Goal: Task Accomplishment & Management: Manage account settings

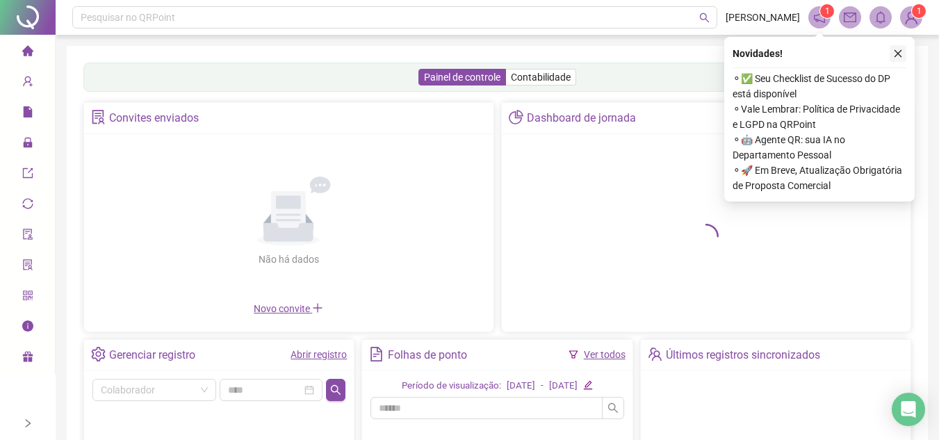
click at [896, 51] on icon "close" at bounding box center [898, 54] width 8 height 8
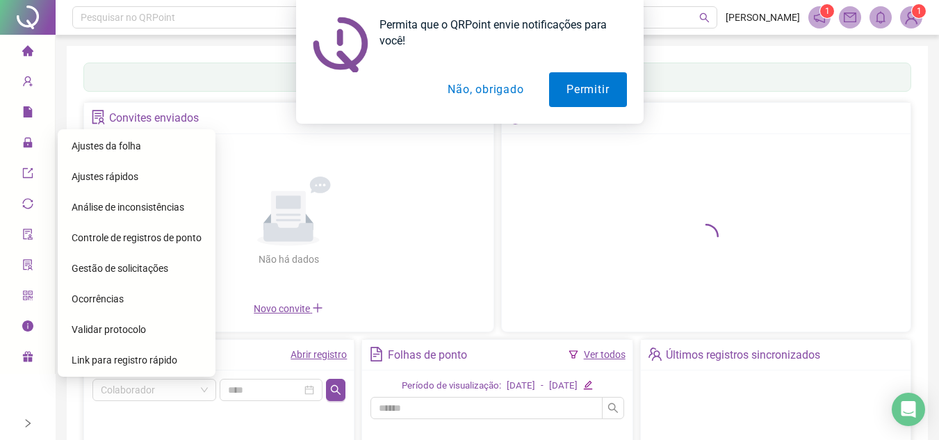
click at [101, 267] on span "Gestão de solicitações" at bounding box center [120, 268] width 97 height 11
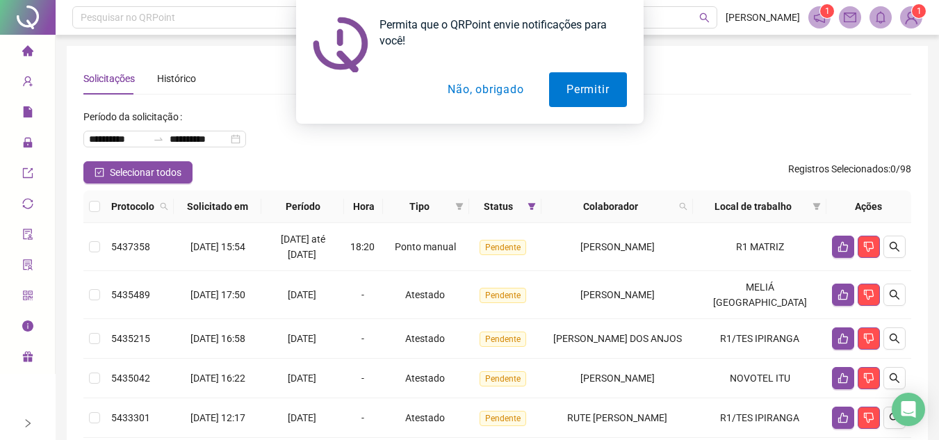
click at [498, 89] on button "Não, obrigado" at bounding box center [485, 89] width 110 height 35
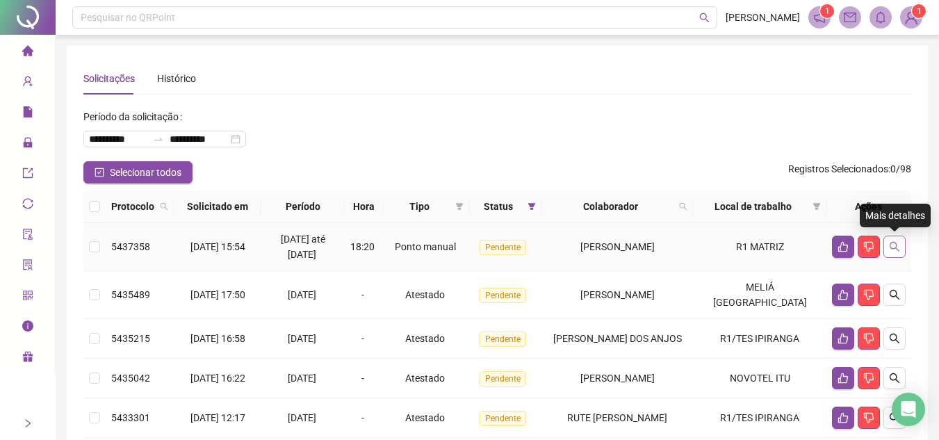
click at [893, 248] on icon "search" at bounding box center [894, 246] width 11 height 11
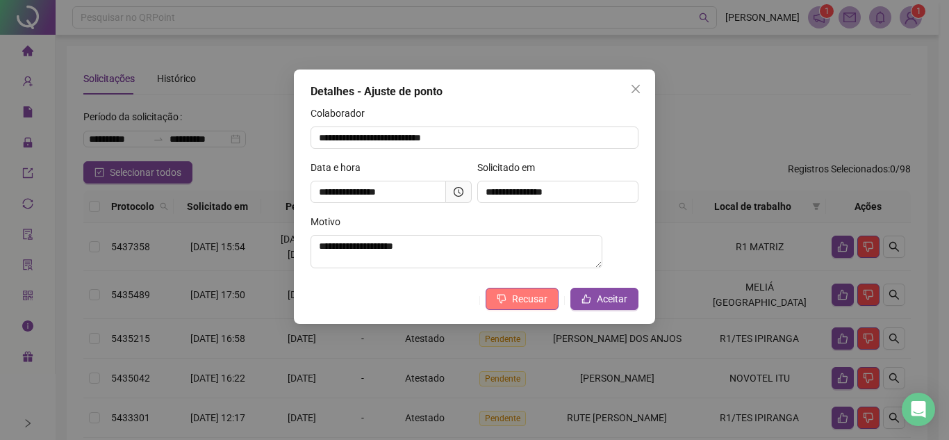
click at [538, 310] on button "Recusar" at bounding box center [522, 299] width 73 height 22
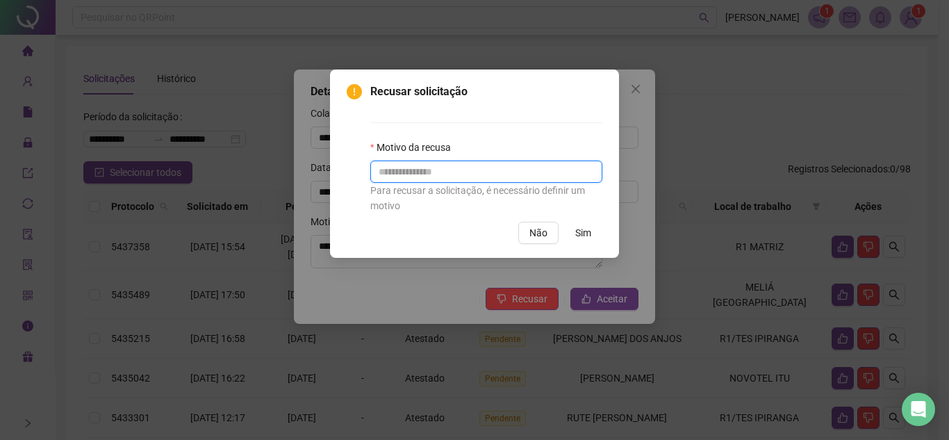
click at [473, 171] on input "text" at bounding box center [486, 172] width 232 height 22
type input "**********"
click at [581, 232] on span "Sim" at bounding box center [583, 232] width 16 height 15
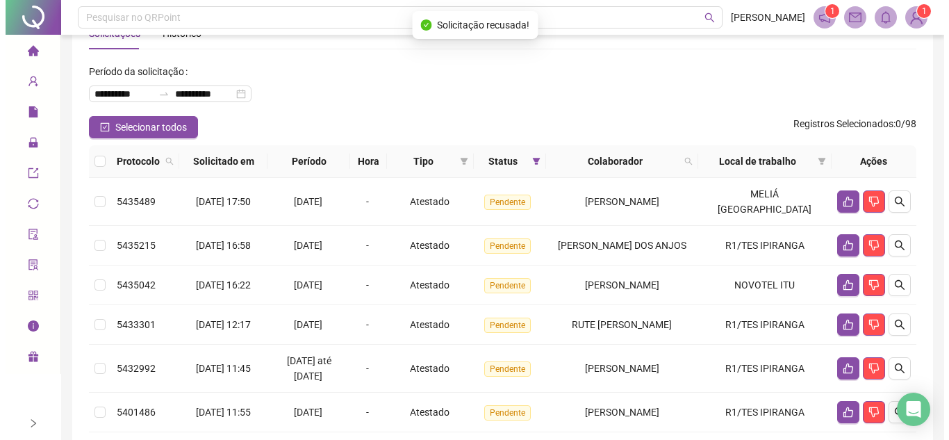
scroll to position [69, 0]
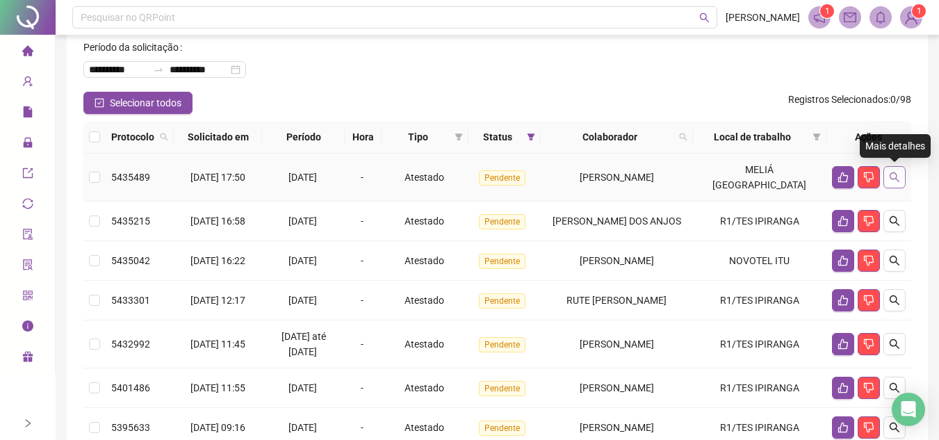
click at [892, 181] on icon "search" at bounding box center [894, 177] width 11 height 11
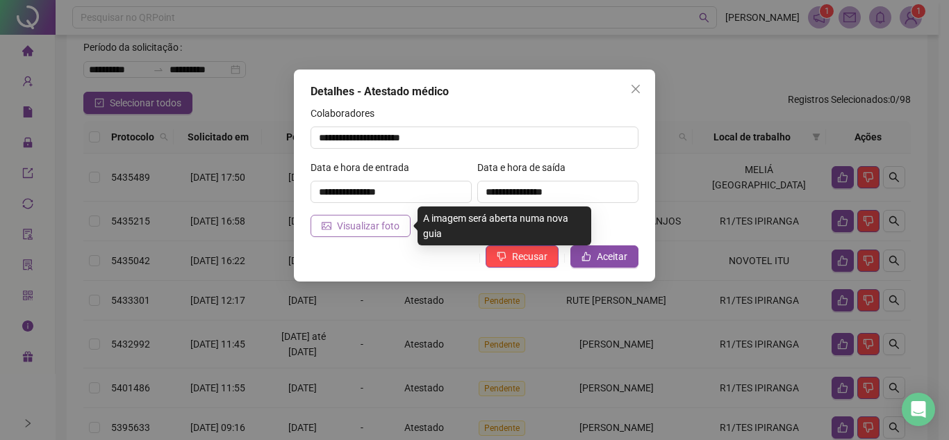
click at [384, 221] on span "Visualizar foto" at bounding box center [368, 225] width 63 height 15
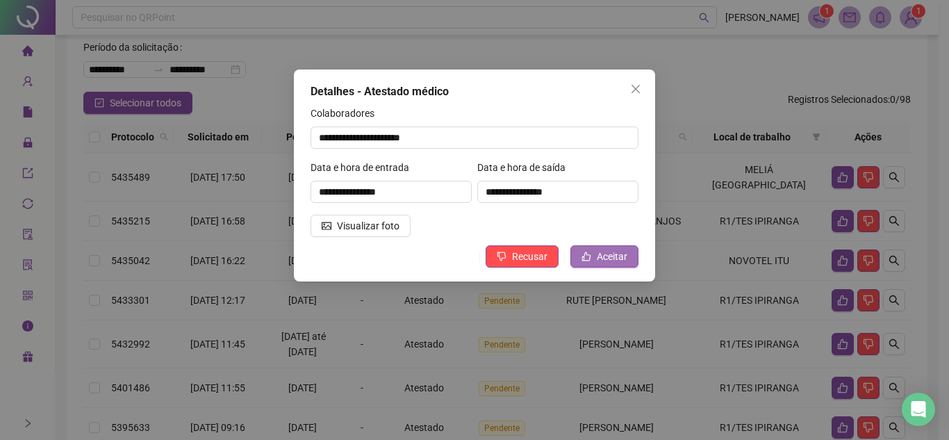
click at [599, 252] on span "Aceitar" at bounding box center [612, 256] width 31 height 15
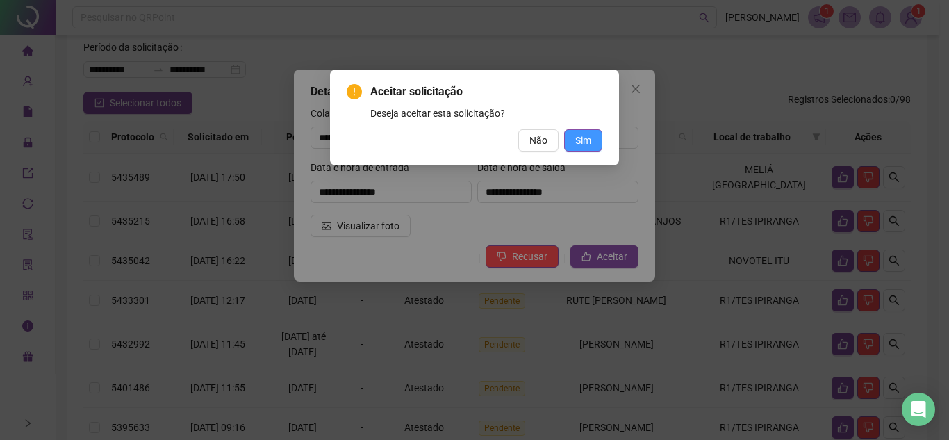
click at [589, 142] on span "Sim" at bounding box center [583, 140] width 16 height 15
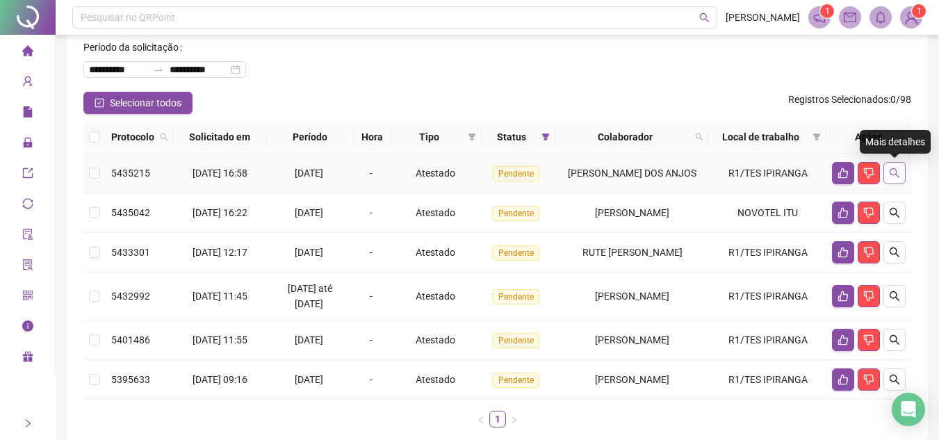
click at [892, 172] on icon "search" at bounding box center [894, 172] width 11 height 11
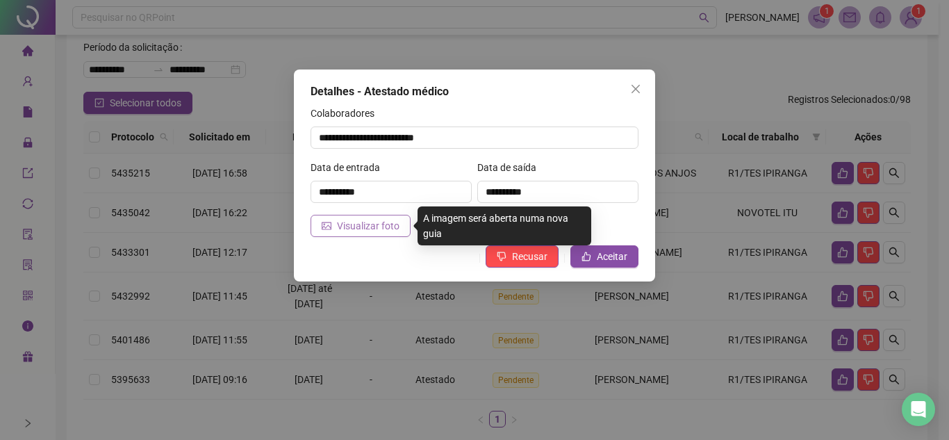
click at [360, 221] on span "Visualizar foto" at bounding box center [368, 225] width 63 height 15
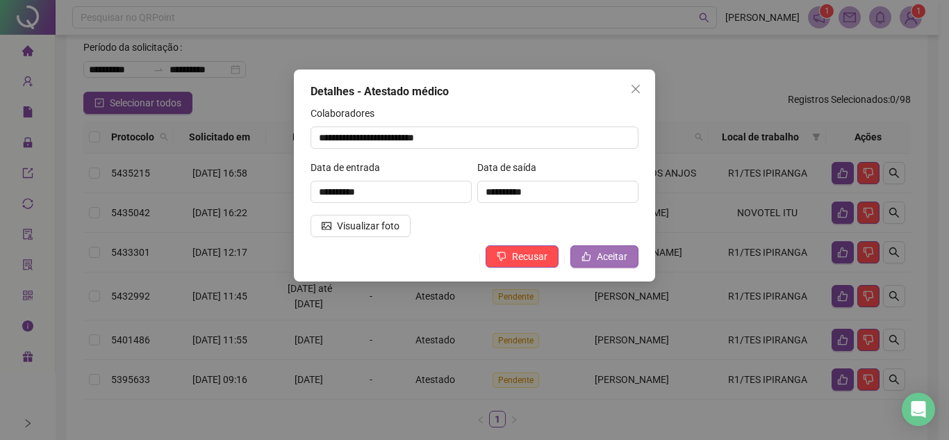
click at [613, 263] on span "Aceitar" at bounding box center [612, 256] width 31 height 15
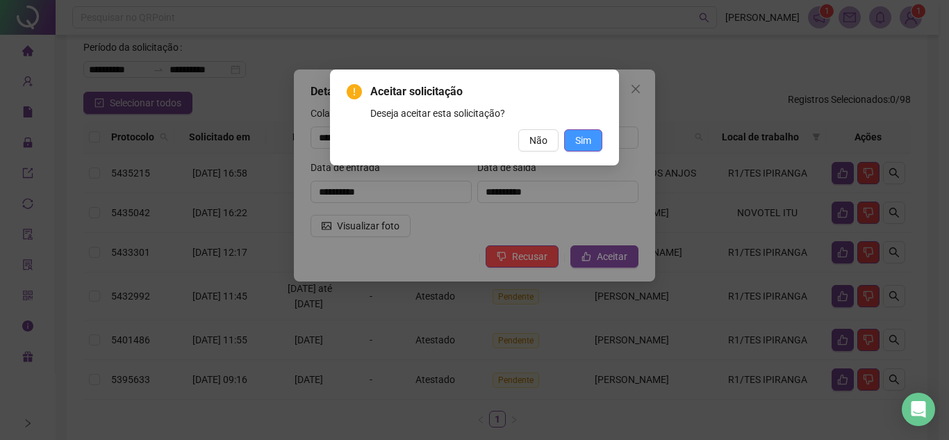
click at [584, 143] on span "Sim" at bounding box center [583, 140] width 16 height 15
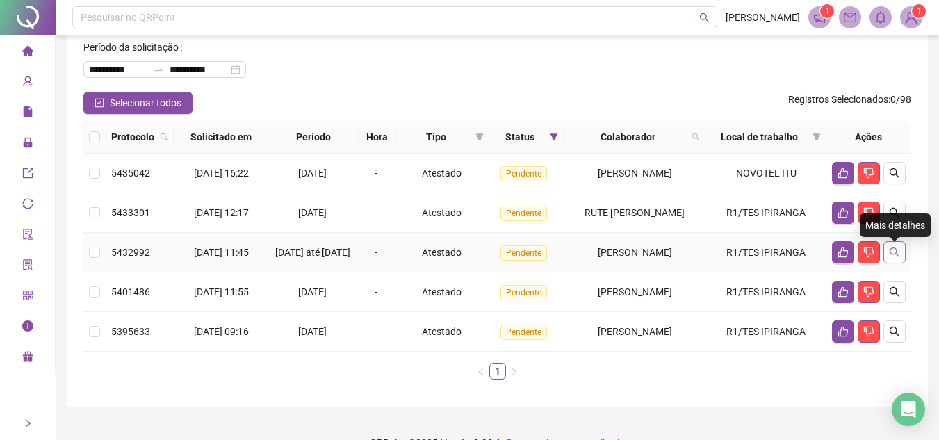
click at [897, 258] on icon "search" at bounding box center [894, 252] width 11 height 11
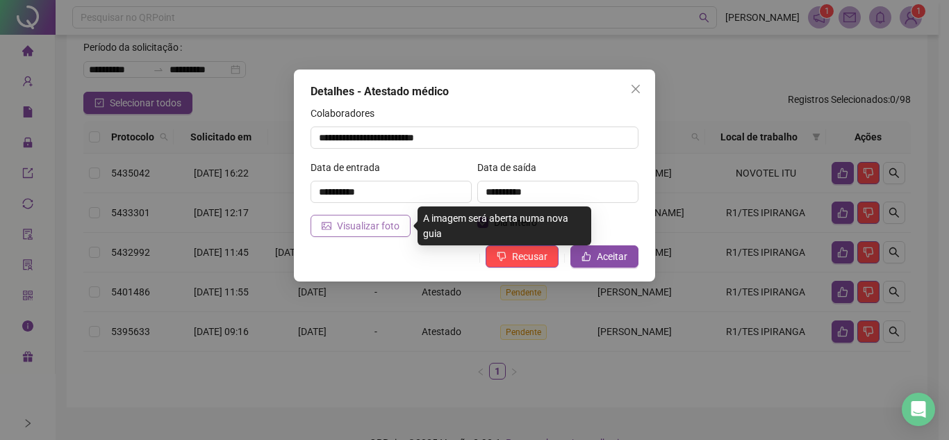
click at [375, 222] on span "Visualizar foto" at bounding box center [368, 225] width 63 height 15
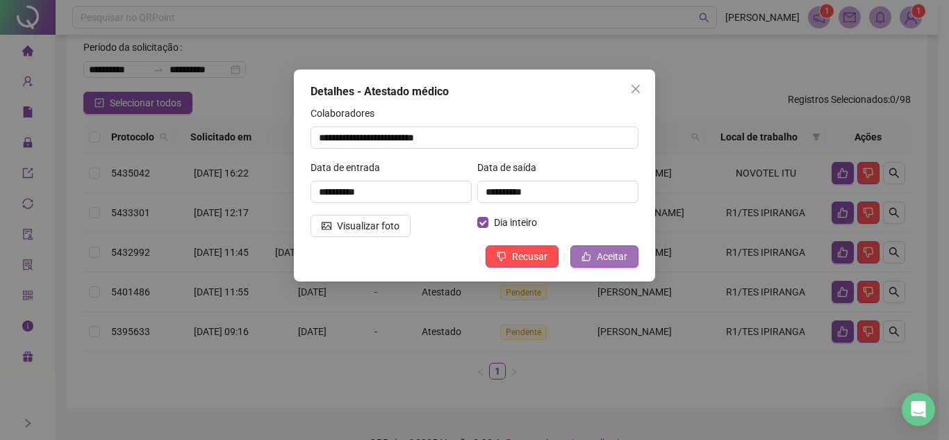
click at [608, 249] on span "Aceitar" at bounding box center [612, 256] width 31 height 15
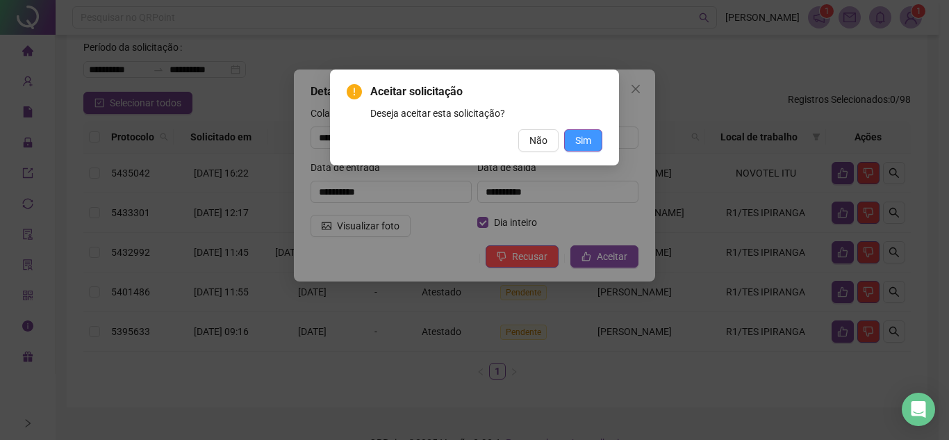
click at [581, 132] on button "Sim" at bounding box center [583, 140] width 38 height 22
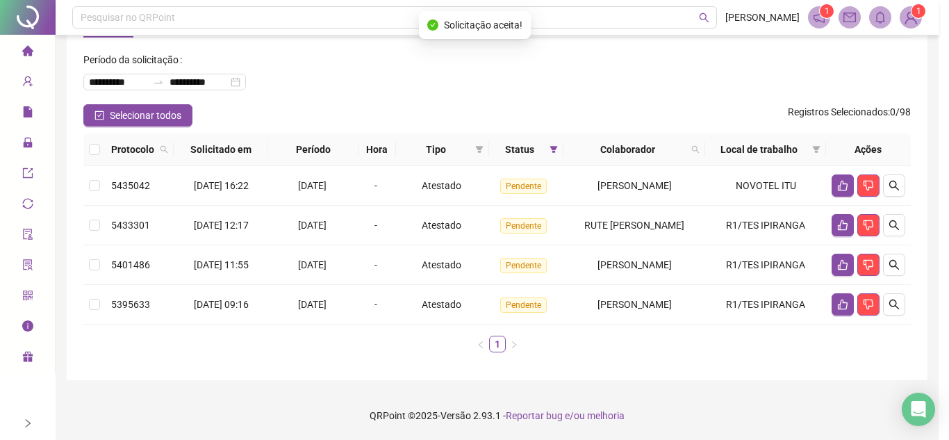
scroll to position [57, 0]
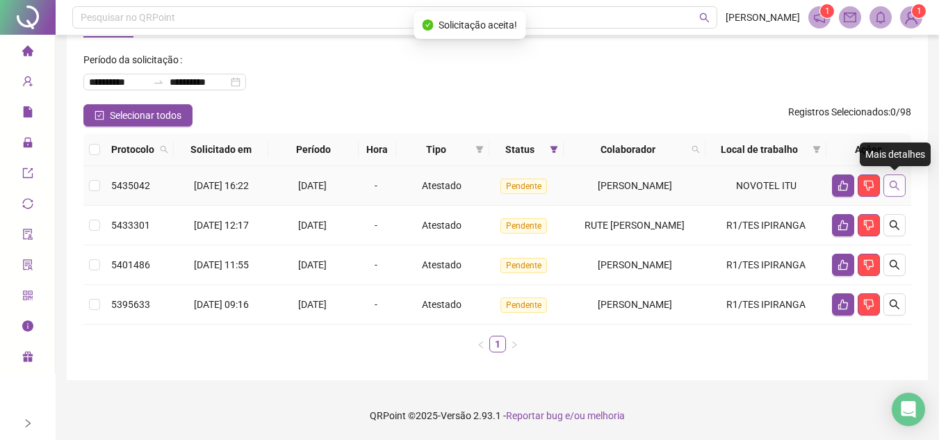
click at [896, 188] on icon "search" at bounding box center [895, 186] width 10 height 10
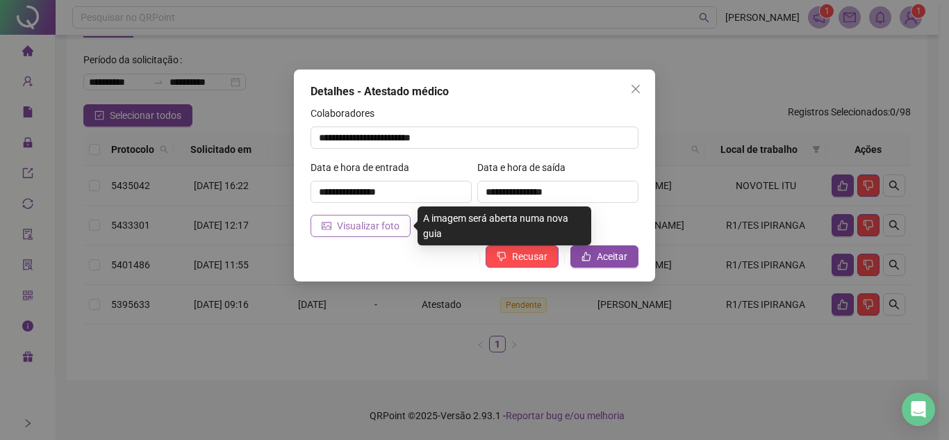
click at [361, 230] on span "Visualizar foto" at bounding box center [368, 225] width 63 height 15
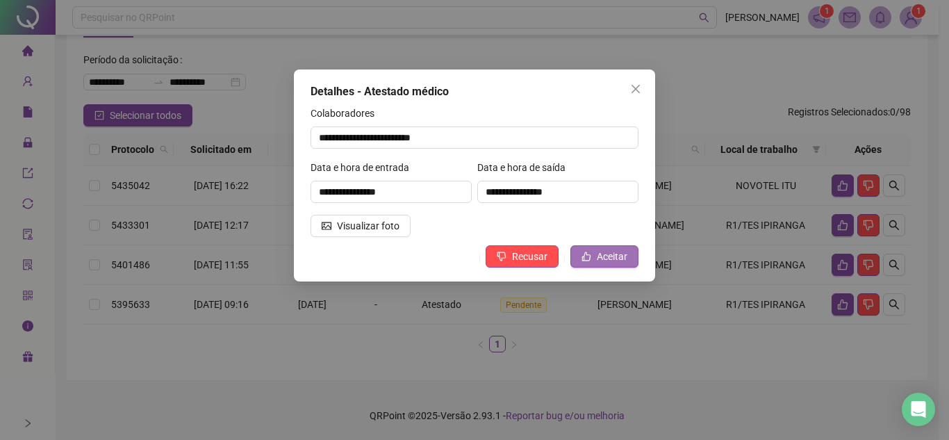
click at [606, 262] on span "Aceitar" at bounding box center [612, 256] width 31 height 15
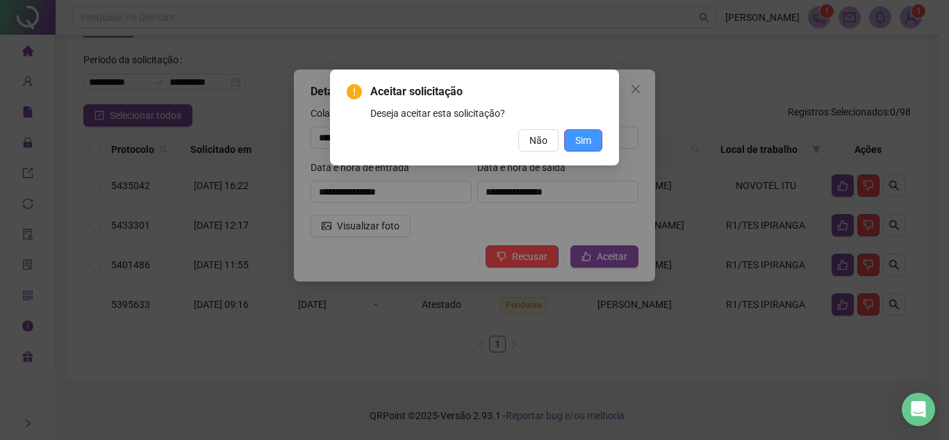
click at [597, 147] on button "Sim" at bounding box center [583, 140] width 38 height 22
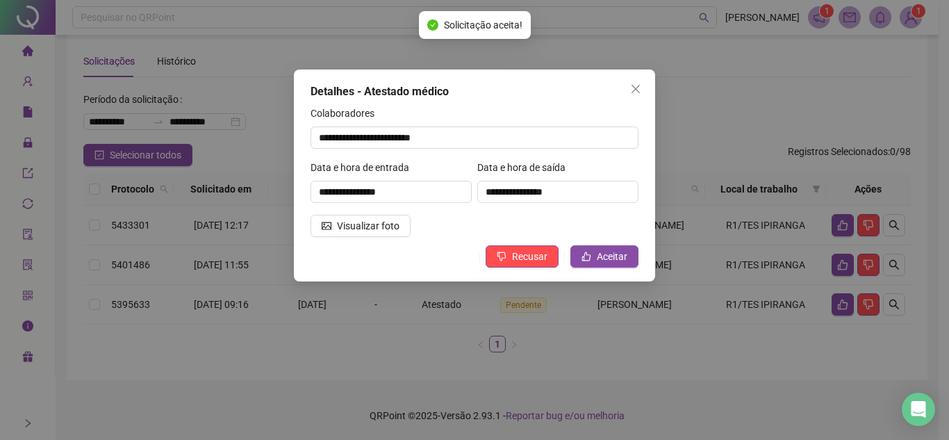
scroll to position [17, 0]
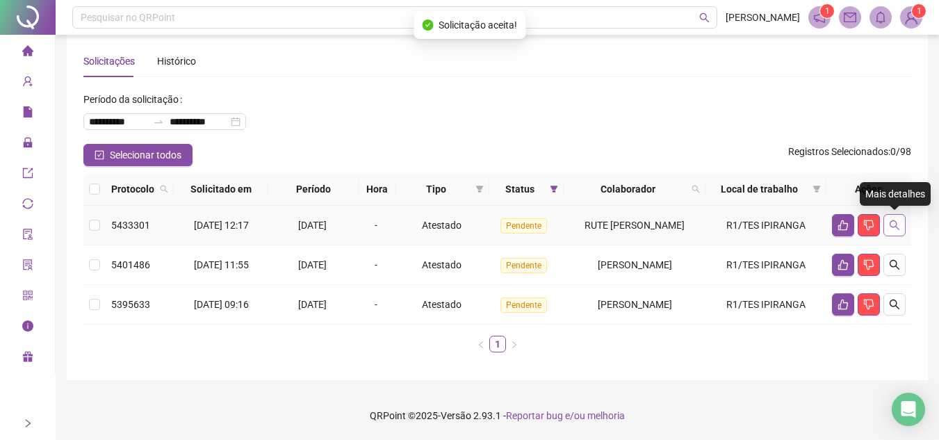
click at [892, 228] on icon "search" at bounding box center [894, 225] width 11 height 11
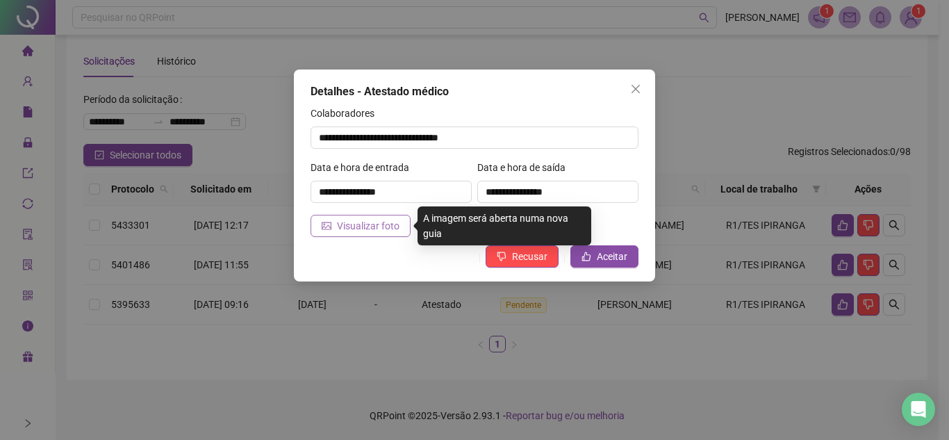
click at [361, 222] on span "Visualizar foto" at bounding box center [368, 225] width 63 height 15
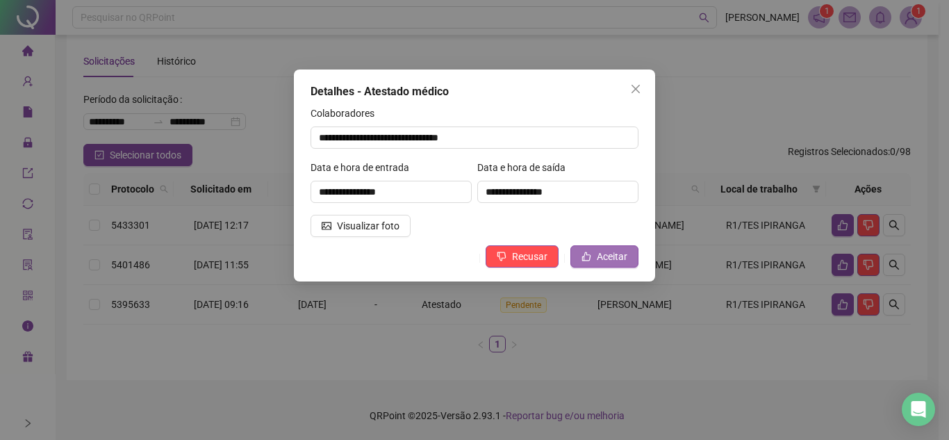
click at [593, 252] on button "Aceitar" at bounding box center [605, 256] width 68 height 22
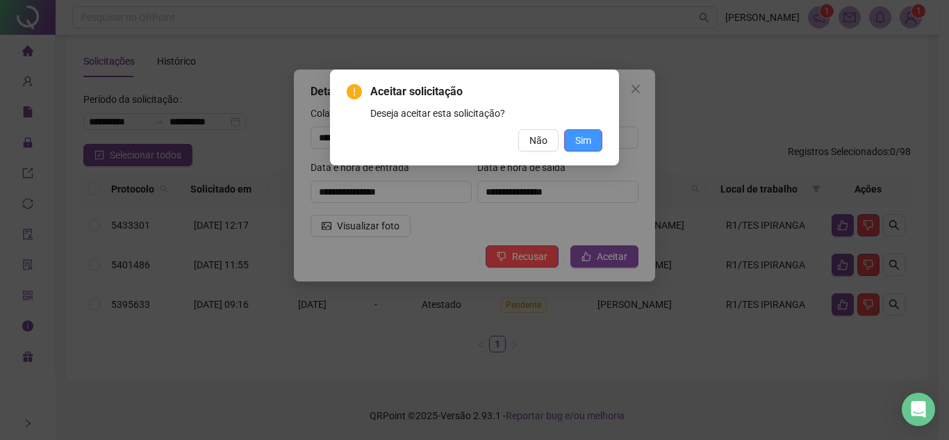
click at [579, 144] on span "Sim" at bounding box center [583, 140] width 16 height 15
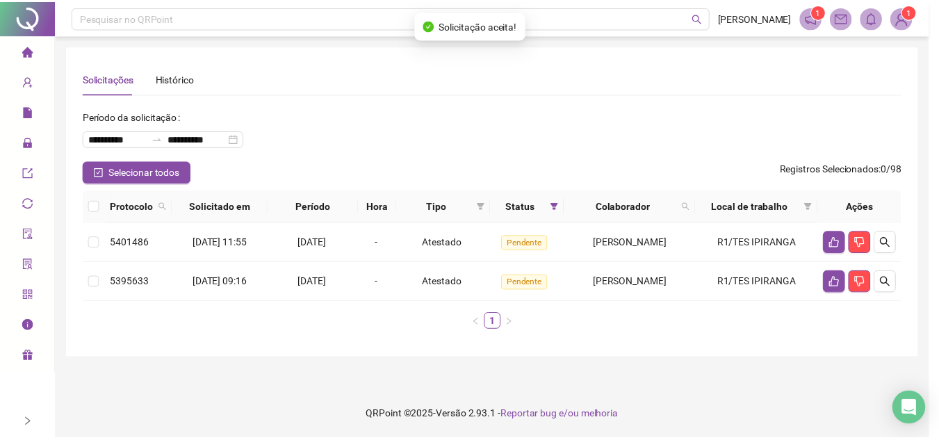
scroll to position [0, 0]
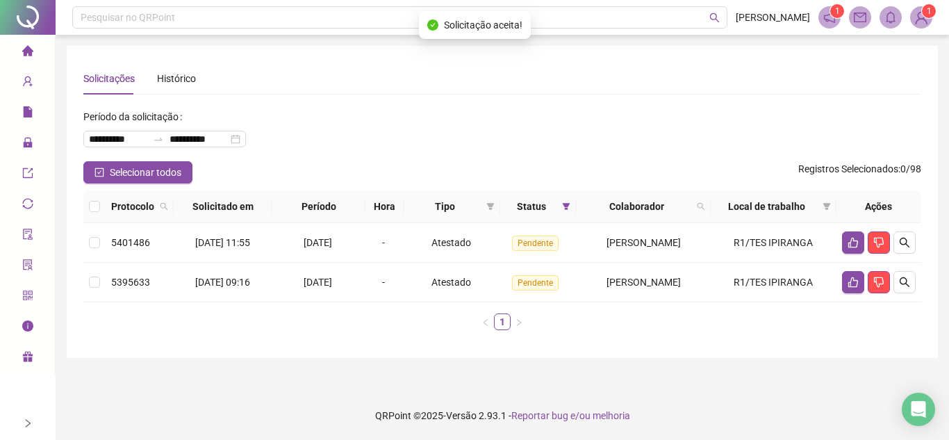
click at [31, 49] on icon "home" at bounding box center [27, 50] width 11 height 10
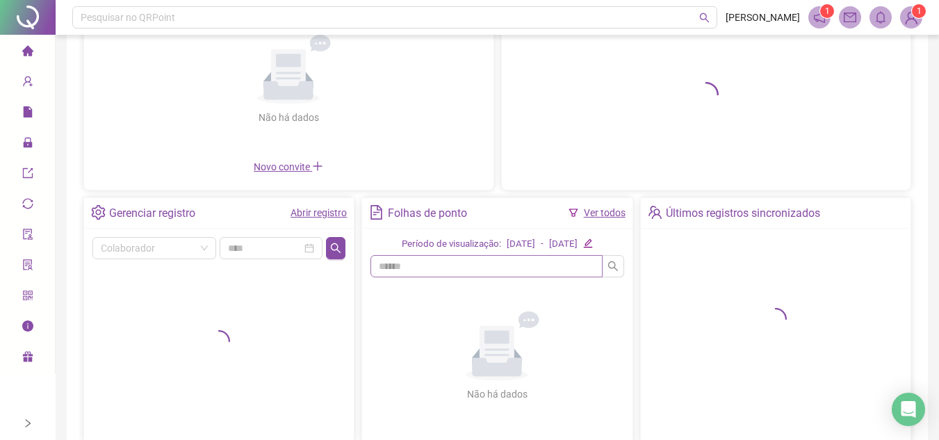
scroll to position [15, 0]
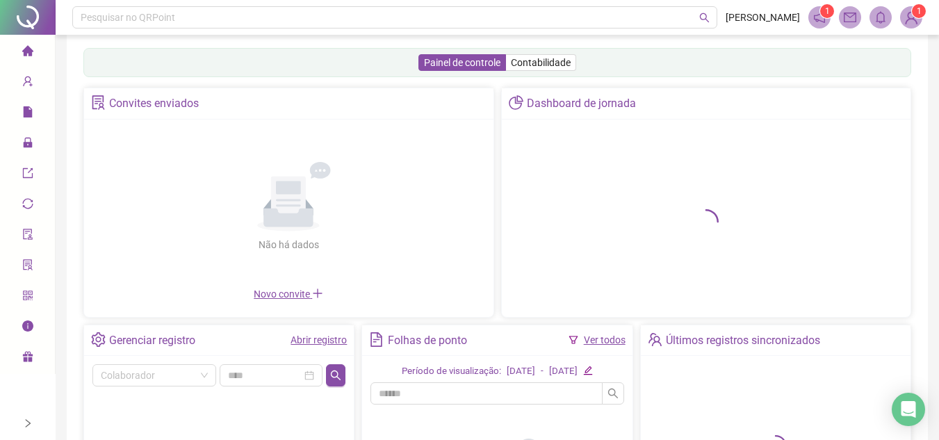
click at [302, 339] on link "Abrir registro" at bounding box center [318, 339] width 56 height 11
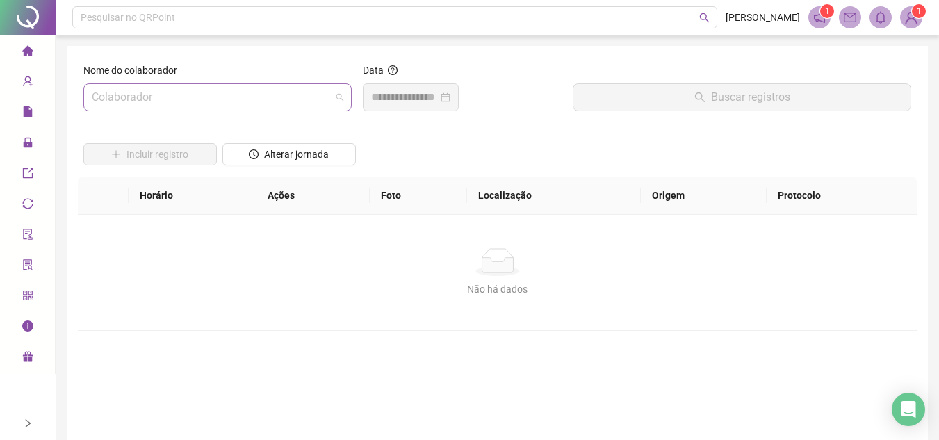
click at [236, 92] on input "search" at bounding box center [211, 97] width 239 height 26
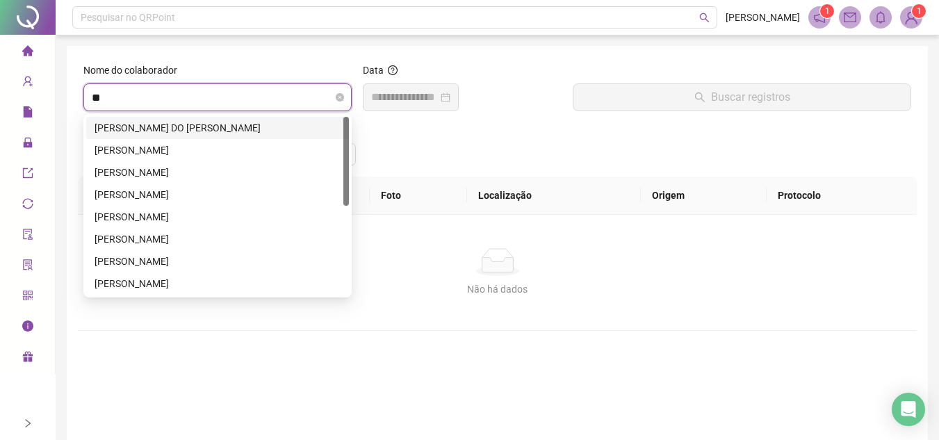
type input "***"
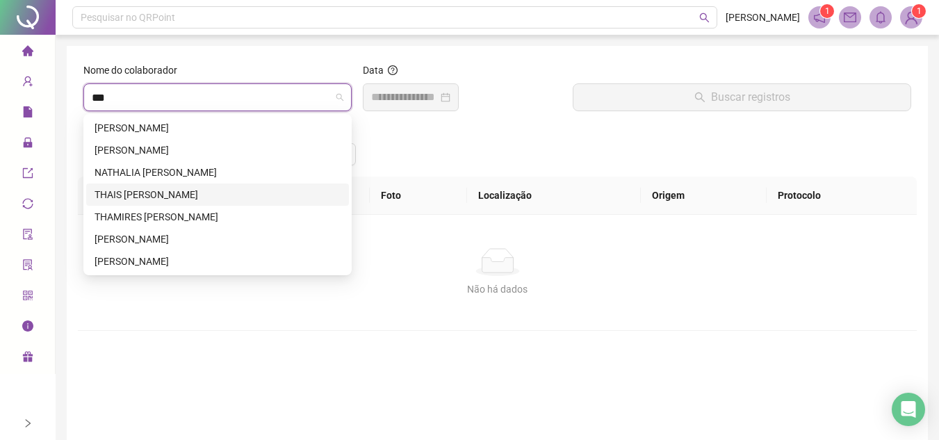
click at [212, 195] on div "THAIS [PERSON_NAME]" at bounding box center [218, 194] width 246 height 15
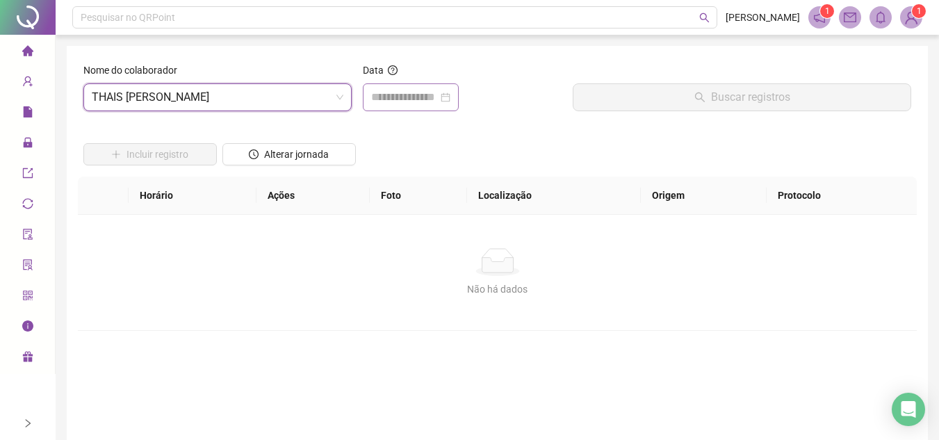
click at [452, 108] on div at bounding box center [411, 97] width 96 height 28
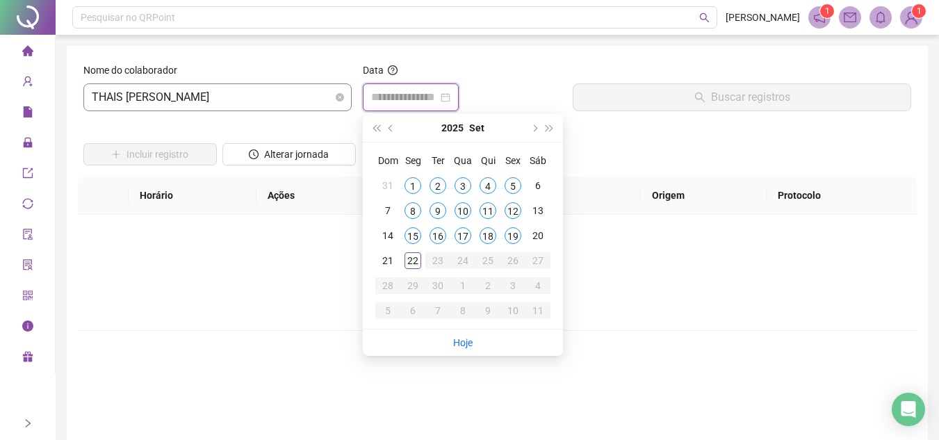
click at [292, 102] on span "THAIS [PERSON_NAME]" at bounding box center [218, 97] width 252 height 26
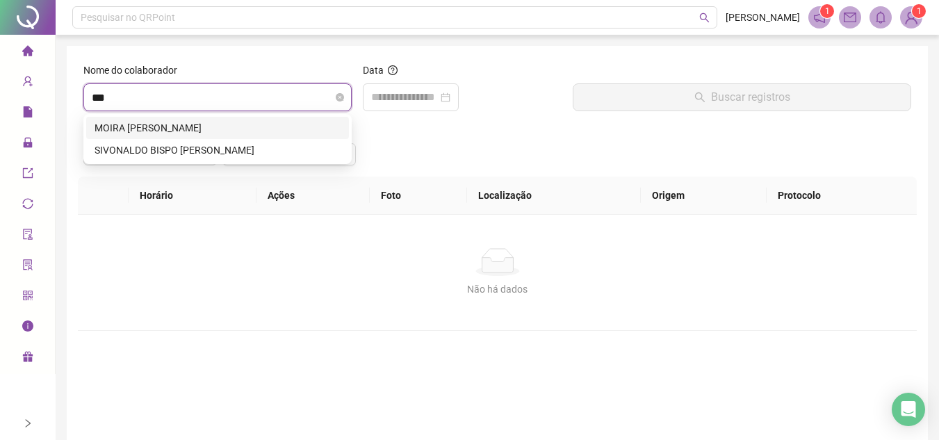
type input "****"
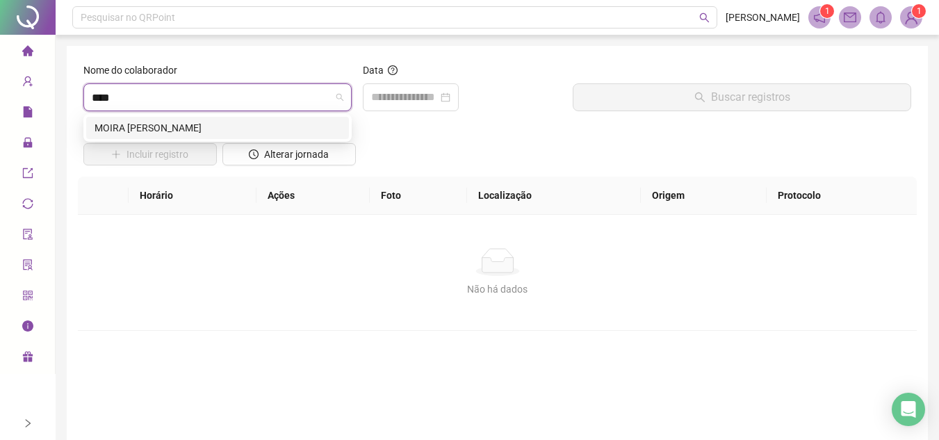
click at [252, 125] on div "MOIRA [PERSON_NAME]" at bounding box center [218, 127] width 246 height 15
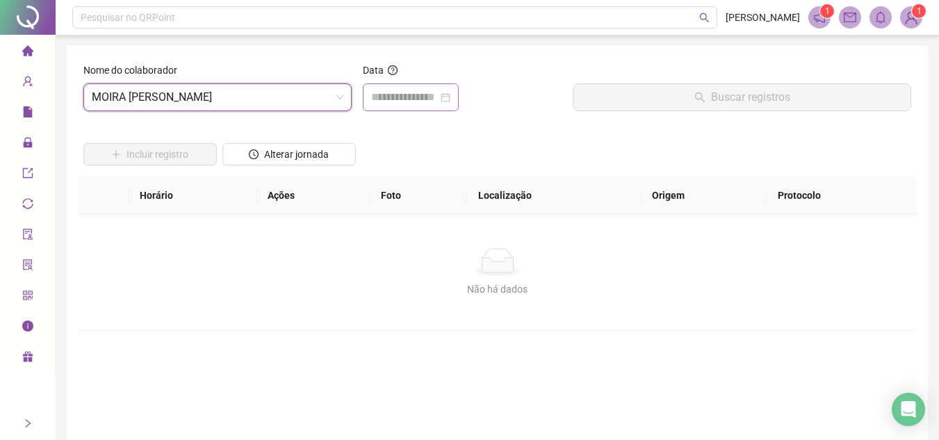
click at [420, 106] on div at bounding box center [411, 97] width 96 height 28
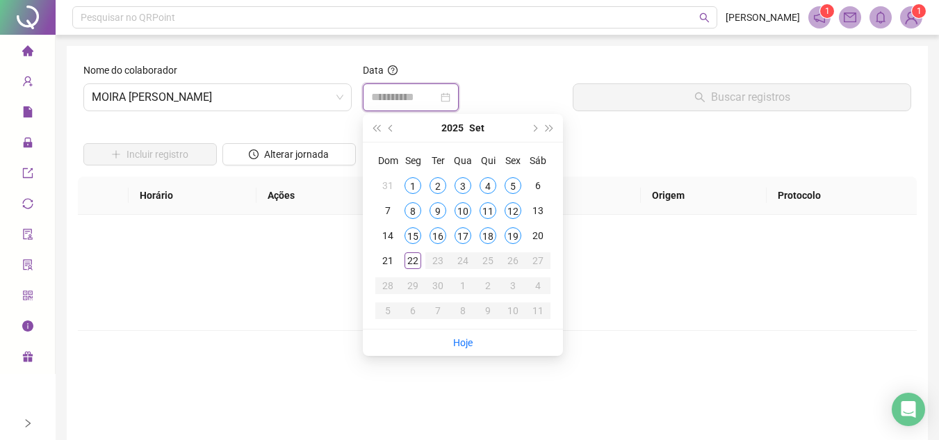
type input "**********"
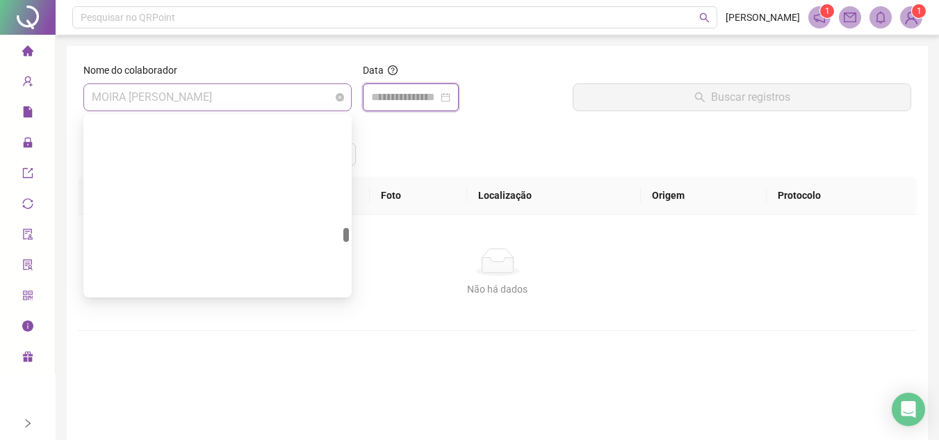
click at [304, 106] on span "MOIRA [PERSON_NAME]" at bounding box center [218, 97] width 252 height 26
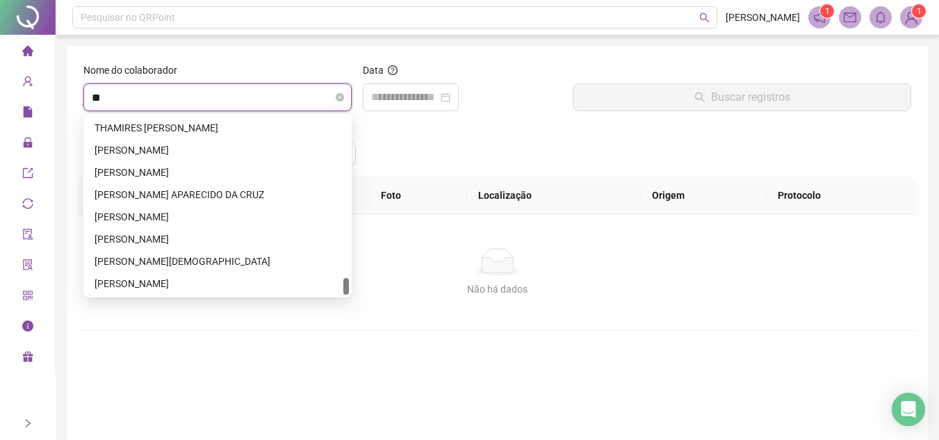
scroll to position [1646, 0]
type input "***"
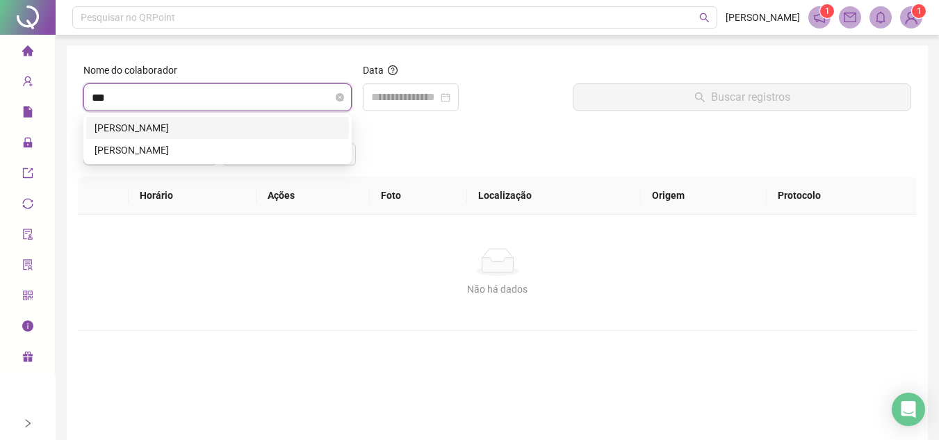
scroll to position [0, 0]
click at [272, 147] on div "[PERSON_NAME]" at bounding box center [218, 149] width 246 height 15
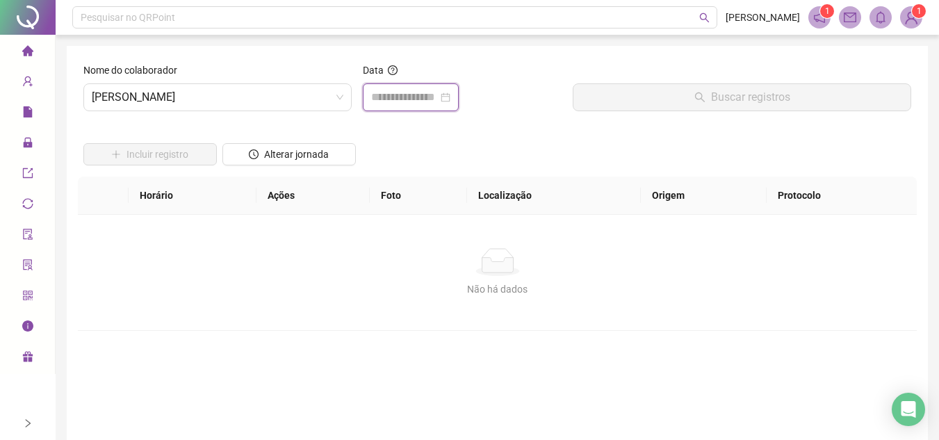
click at [391, 95] on input at bounding box center [404, 97] width 67 height 17
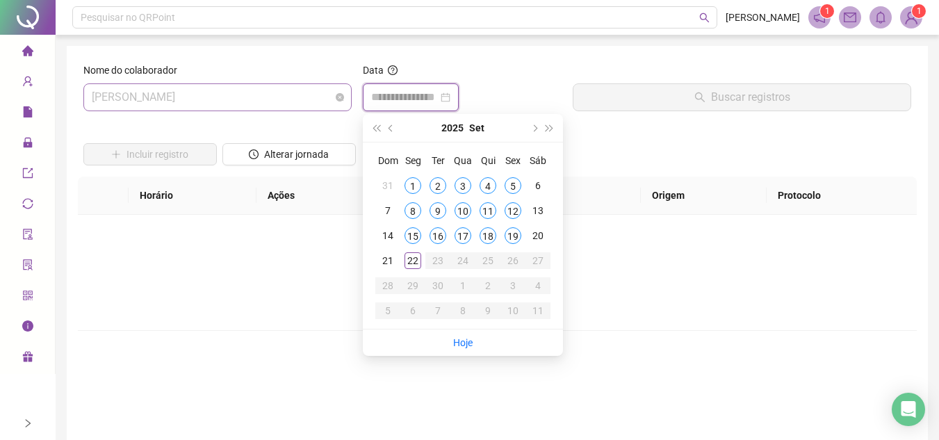
click at [259, 105] on span "[PERSON_NAME]" at bounding box center [218, 97] width 252 height 26
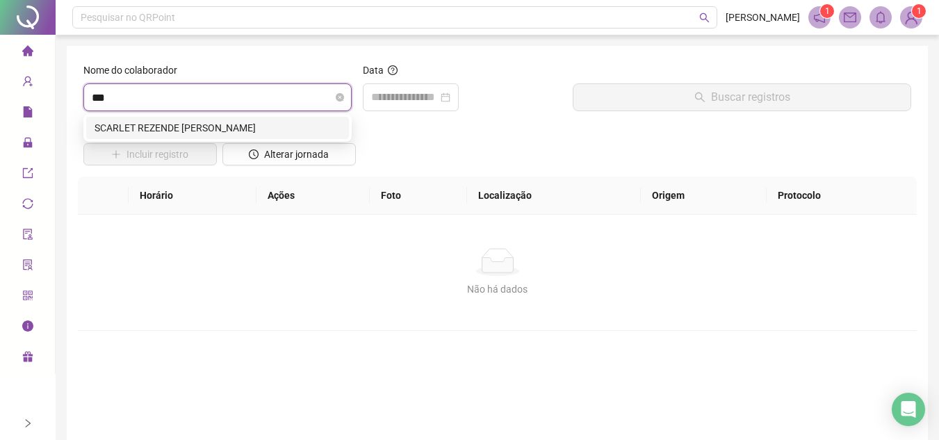
type input "****"
click at [259, 120] on div "SCARLET REZENDE [PERSON_NAME]" at bounding box center [218, 127] width 246 height 15
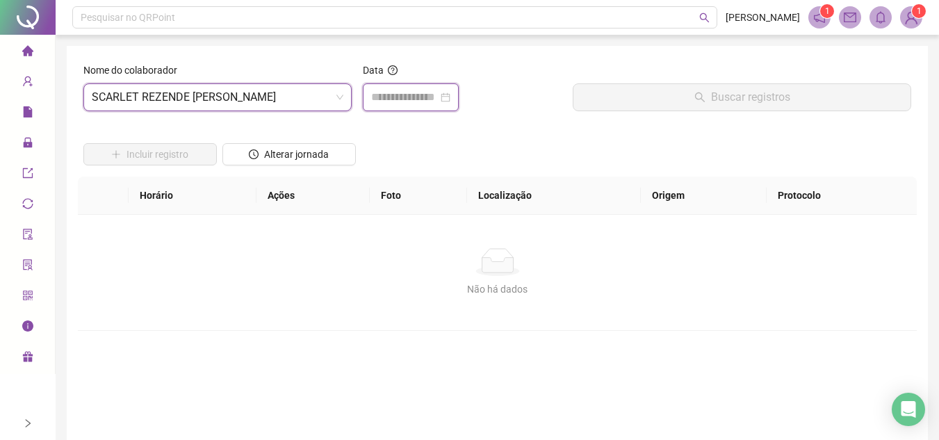
click at [425, 93] on input at bounding box center [404, 97] width 67 height 17
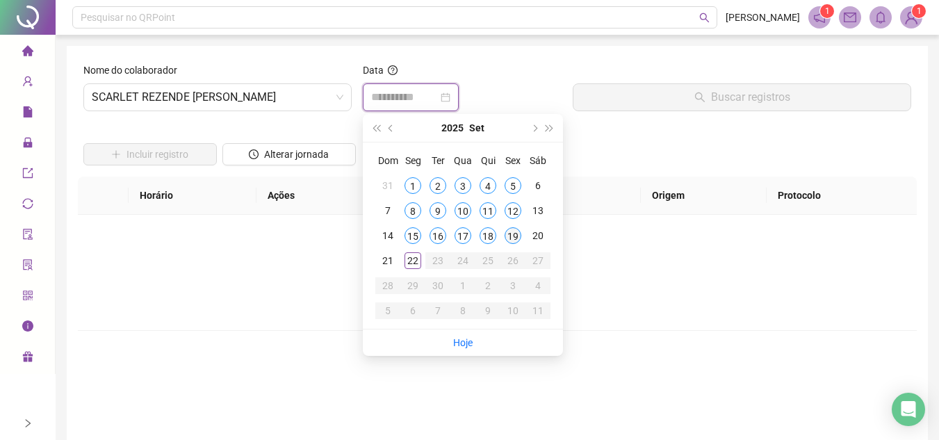
type input "**********"
click at [509, 231] on div "19" at bounding box center [513, 235] width 17 height 17
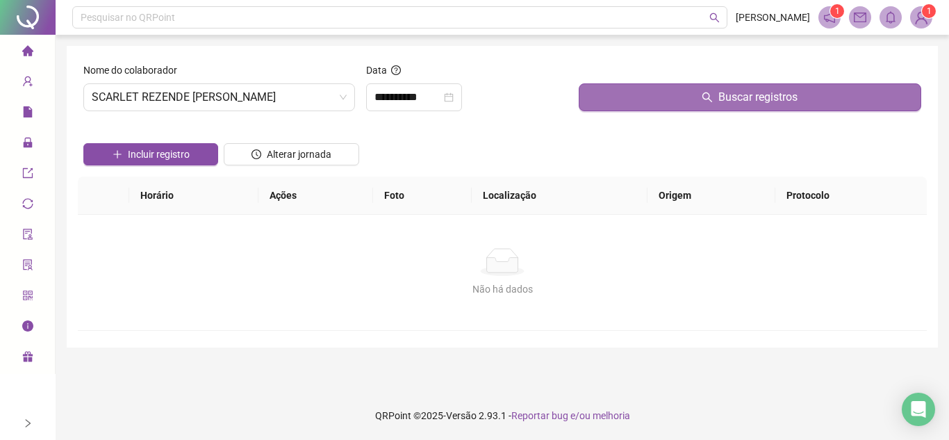
click at [610, 101] on button "Buscar registros" at bounding box center [750, 97] width 343 height 28
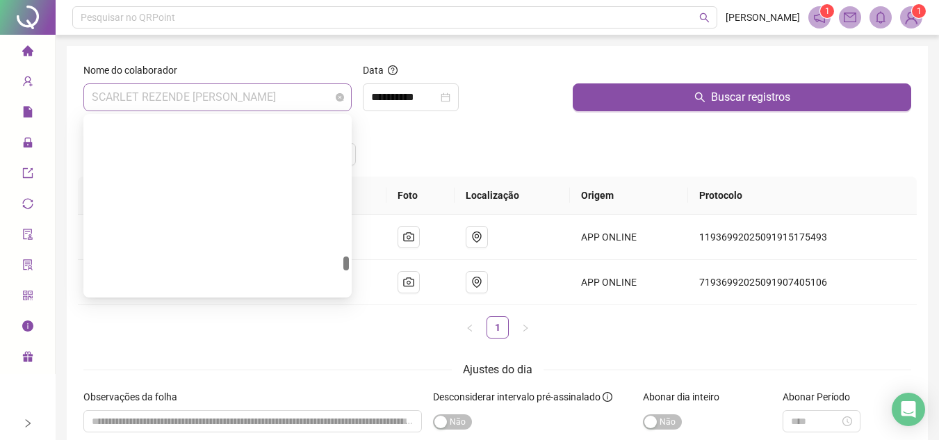
click at [255, 95] on span "SCARLET REZENDE [PERSON_NAME]" at bounding box center [218, 97] width 252 height 26
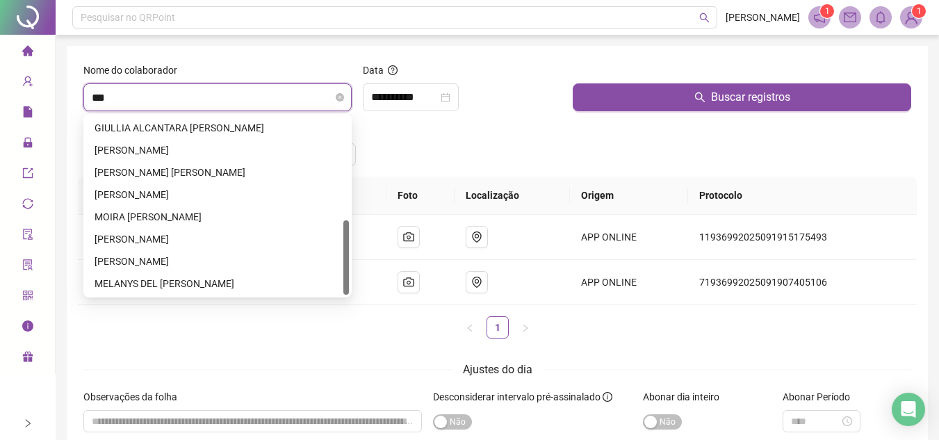
scroll to position [22, 0]
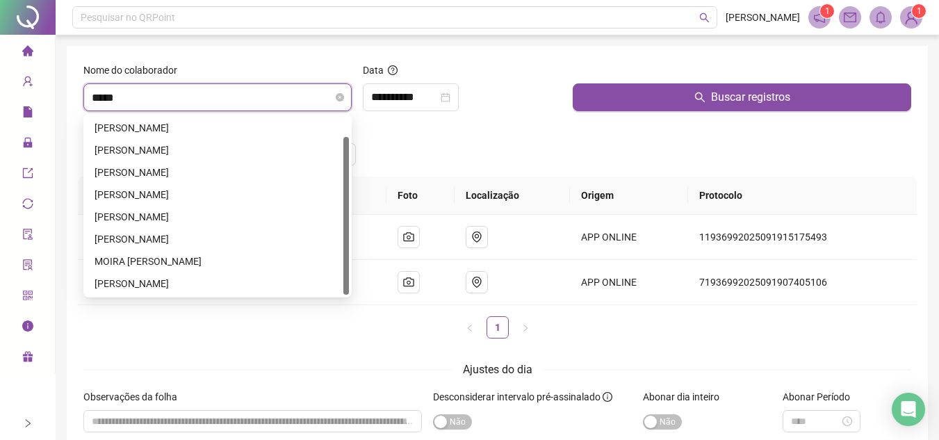
type input "******"
click at [190, 123] on div "[PERSON_NAME]" at bounding box center [218, 127] width 246 height 15
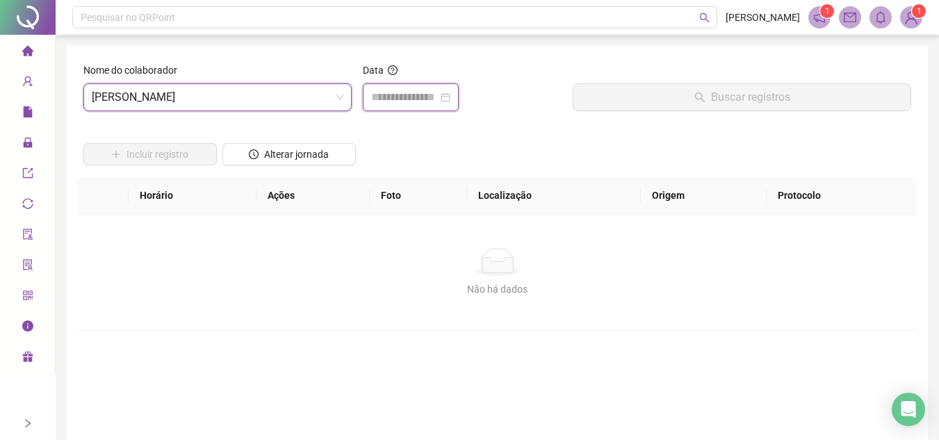
click at [438, 97] on input at bounding box center [404, 97] width 67 height 17
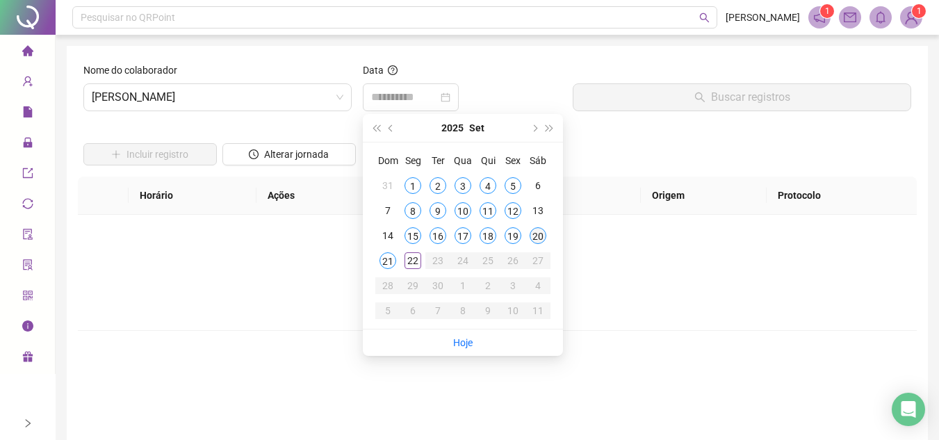
click at [538, 231] on div "20" at bounding box center [538, 235] width 17 height 17
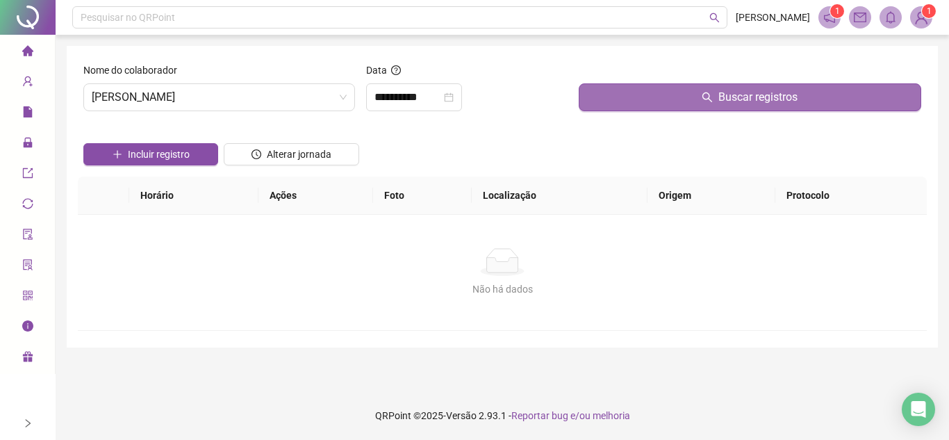
click at [598, 105] on button "Buscar registros" at bounding box center [750, 97] width 343 height 28
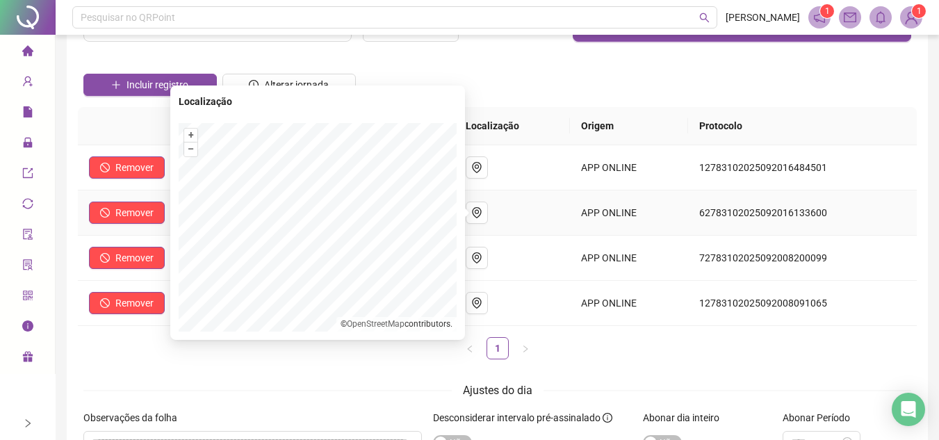
scroll to position [0, 0]
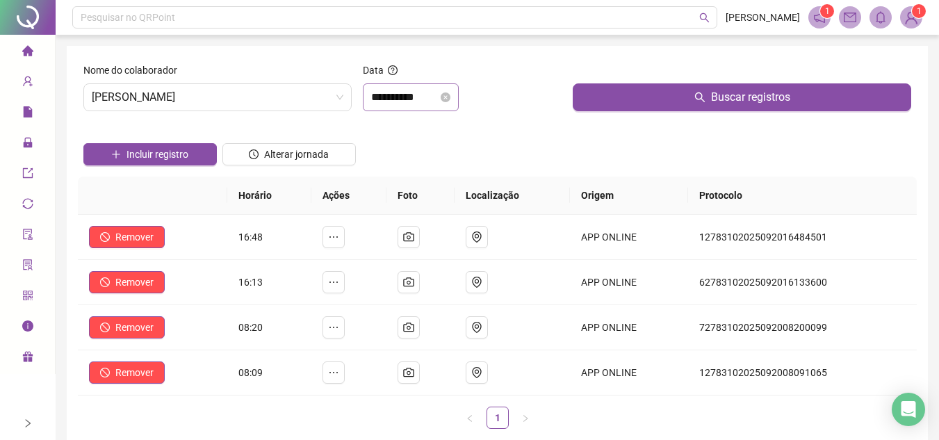
click at [434, 110] on div "**********" at bounding box center [411, 97] width 96 height 28
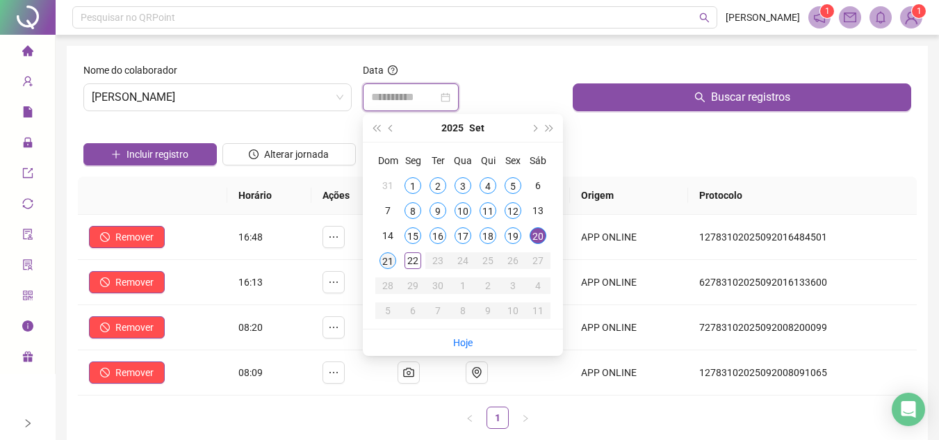
type input "**********"
click at [390, 259] on div "21" at bounding box center [387, 260] width 17 height 17
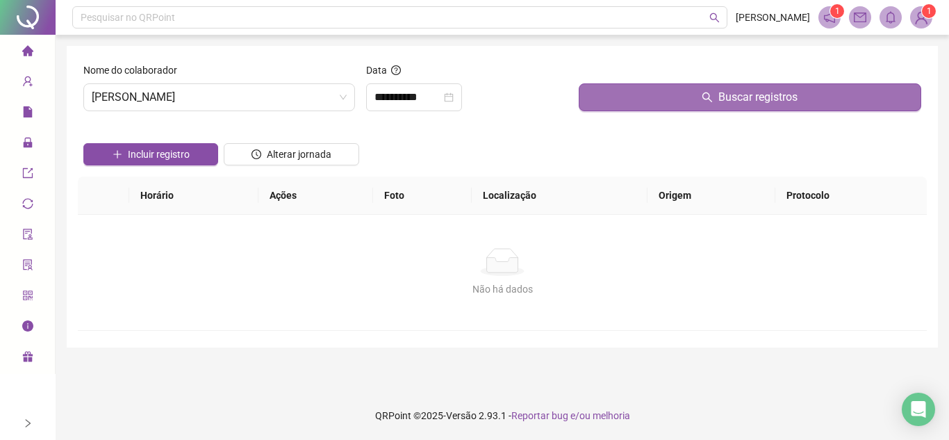
click at [582, 99] on button "Buscar registros" at bounding box center [750, 97] width 343 height 28
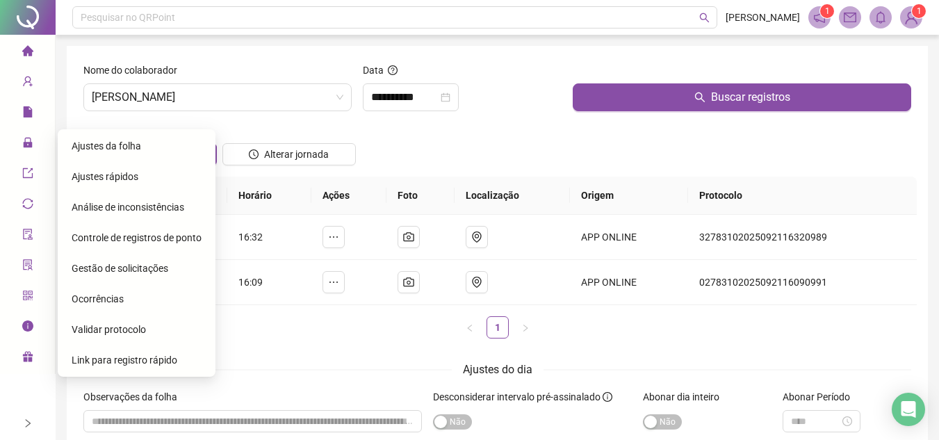
click at [93, 149] on span "Ajustes da folha" at bounding box center [106, 145] width 69 height 11
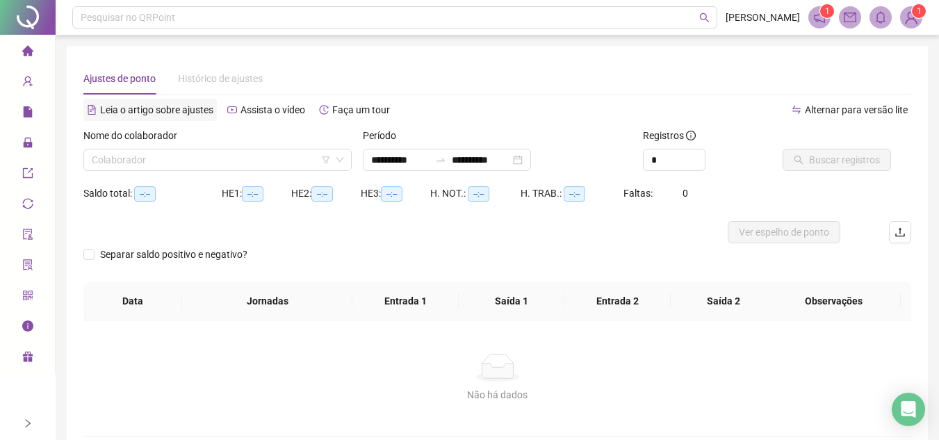
type input "**********"
click at [163, 151] on input "search" at bounding box center [211, 159] width 239 height 21
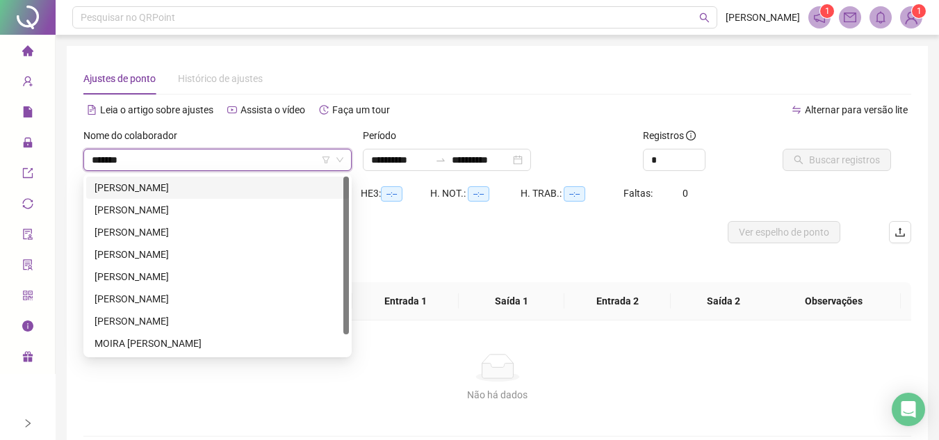
type input "********"
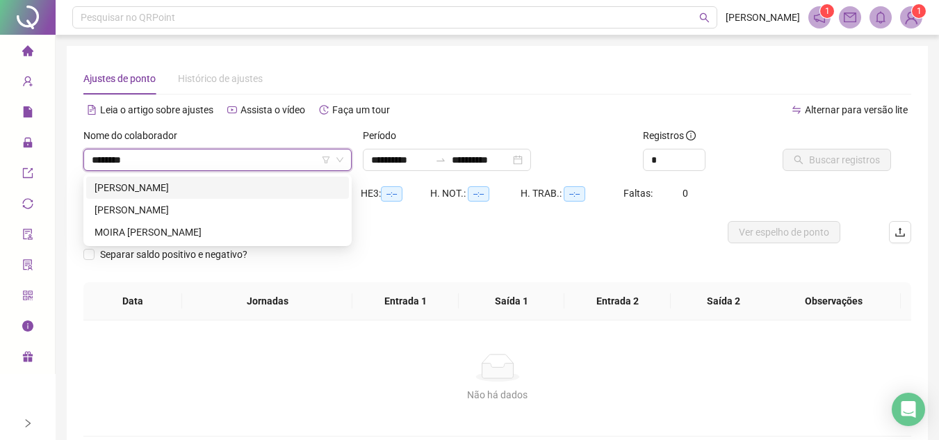
click at [163, 186] on div "[PERSON_NAME]" at bounding box center [218, 187] width 246 height 15
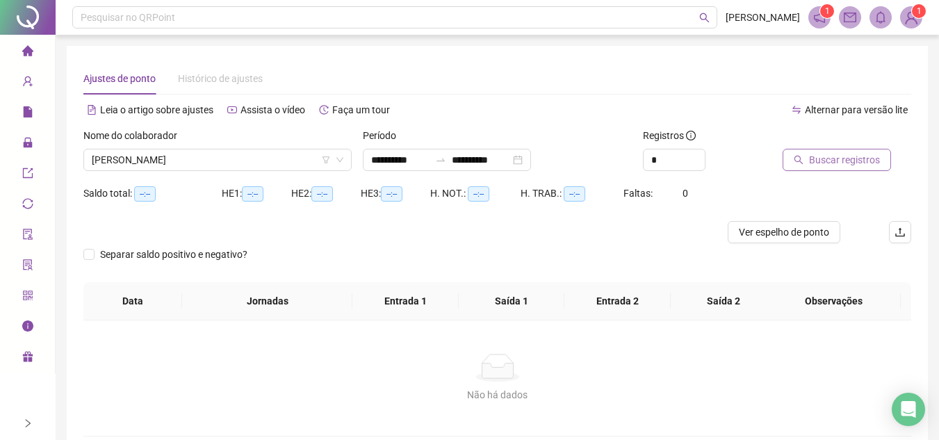
click at [855, 169] on button "Buscar registros" at bounding box center [837, 160] width 108 height 22
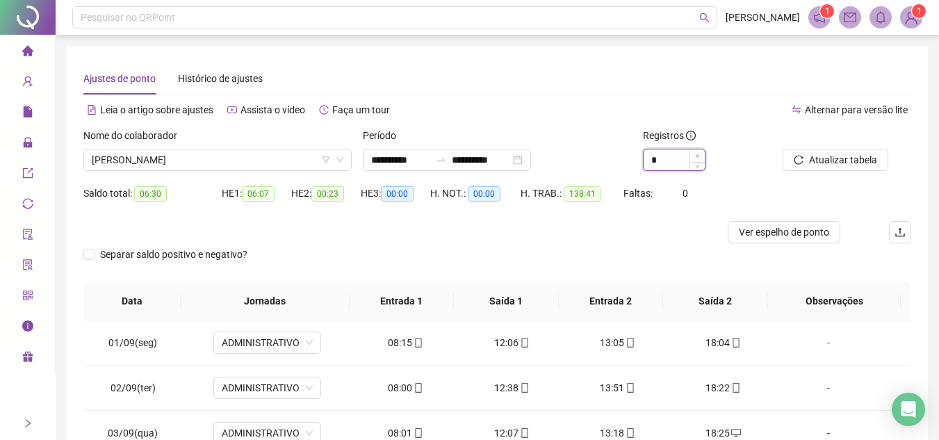
click at [701, 156] on span "Increase Value" at bounding box center [696, 155] width 15 height 13
type input "*"
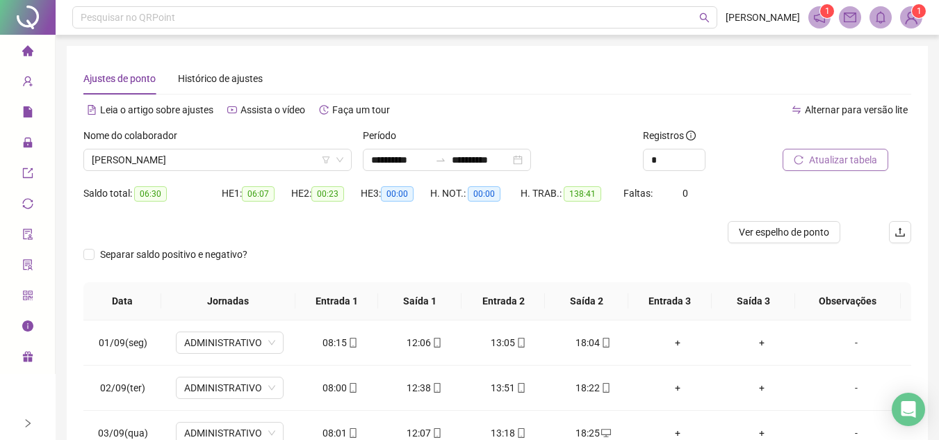
click at [838, 158] on span "Atualizar tabela" at bounding box center [843, 159] width 68 height 15
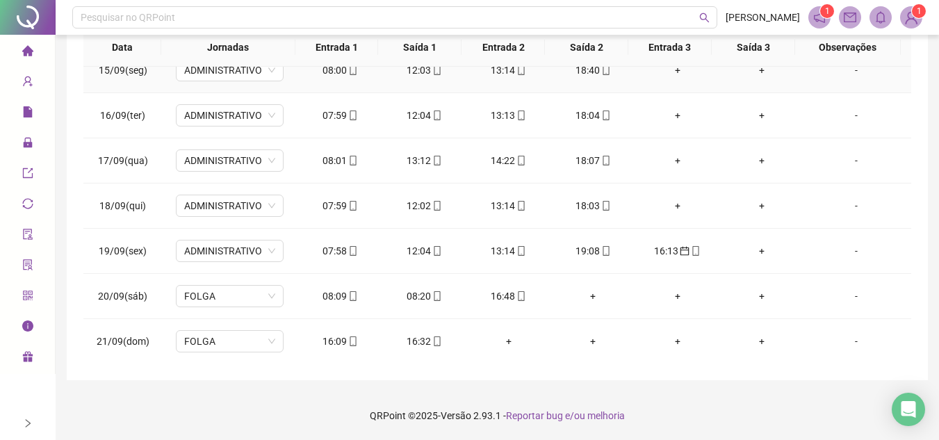
scroll to position [652, 0]
click at [662, 252] on div "16:13" at bounding box center [677, 250] width 62 height 15
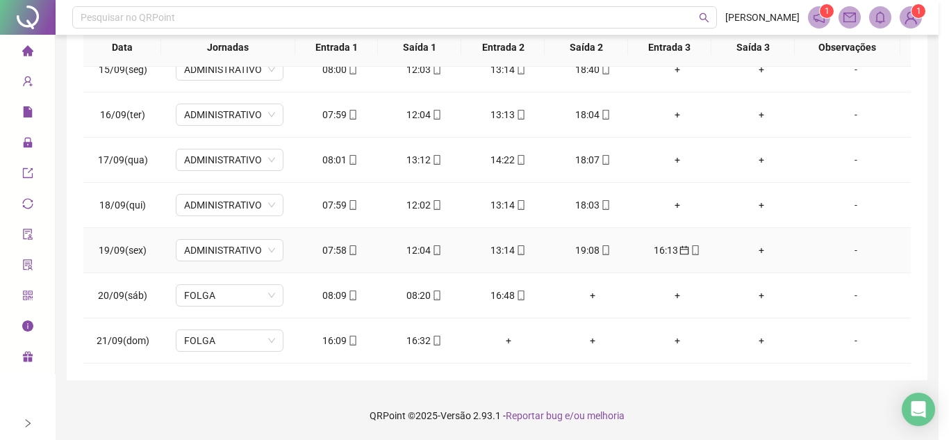
type input "**********"
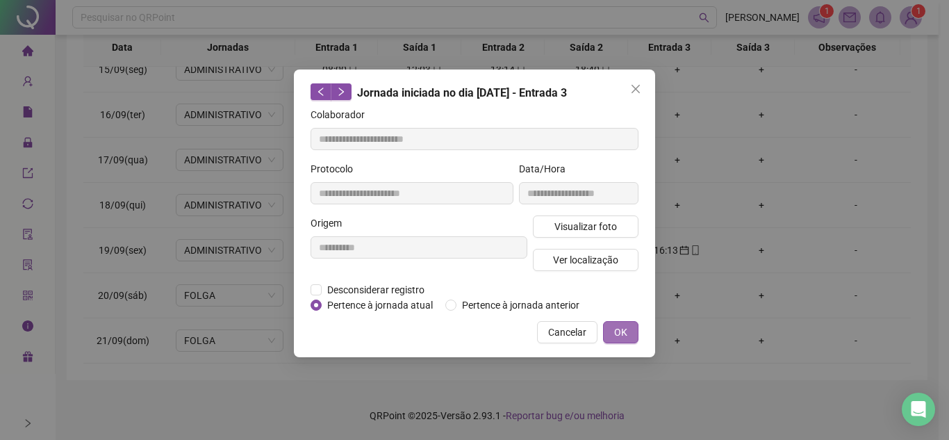
click at [615, 327] on span "OK" at bounding box center [620, 332] width 13 height 15
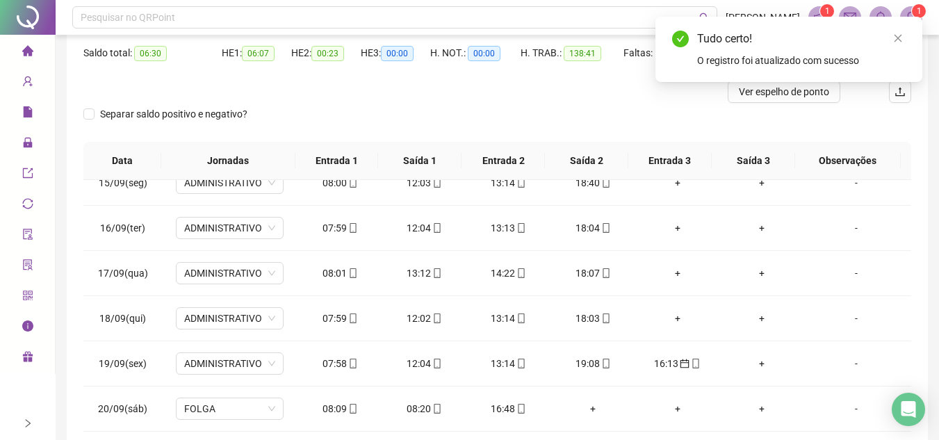
scroll to position [0, 0]
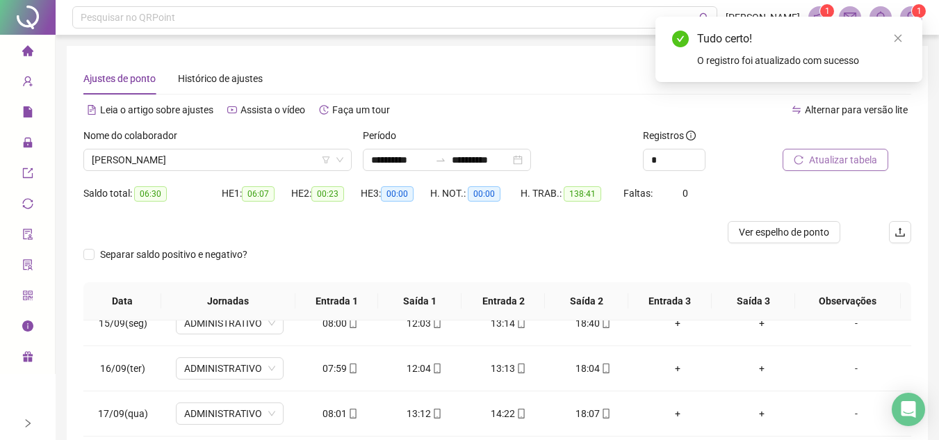
click at [845, 158] on span "Atualizar tabela" at bounding box center [843, 159] width 68 height 15
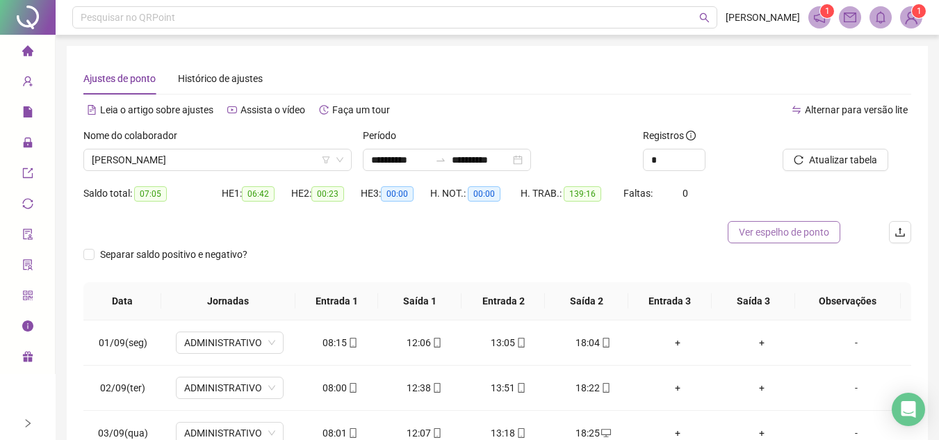
click at [780, 233] on span "Ver espelho de ponto" at bounding box center [784, 231] width 90 height 15
click at [26, 51] on icon "home" at bounding box center [27, 50] width 11 height 10
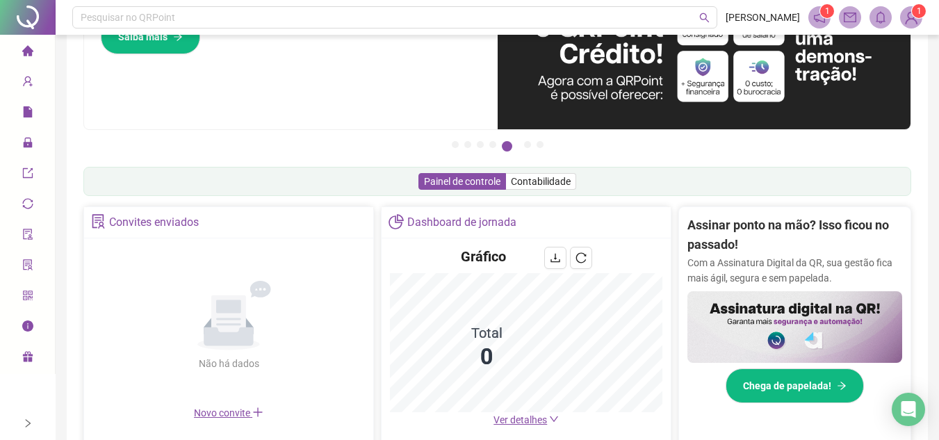
scroll to position [208, 0]
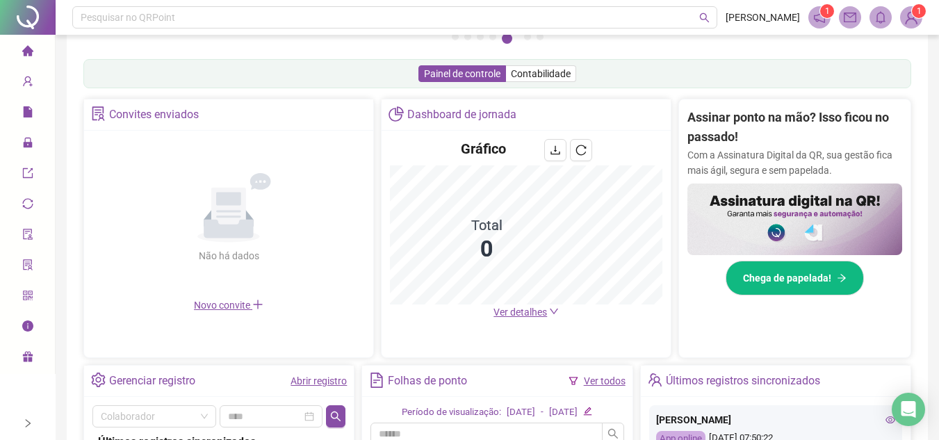
click at [333, 376] on link "Abrir registro" at bounding box center [318, 380] width 56 height 11
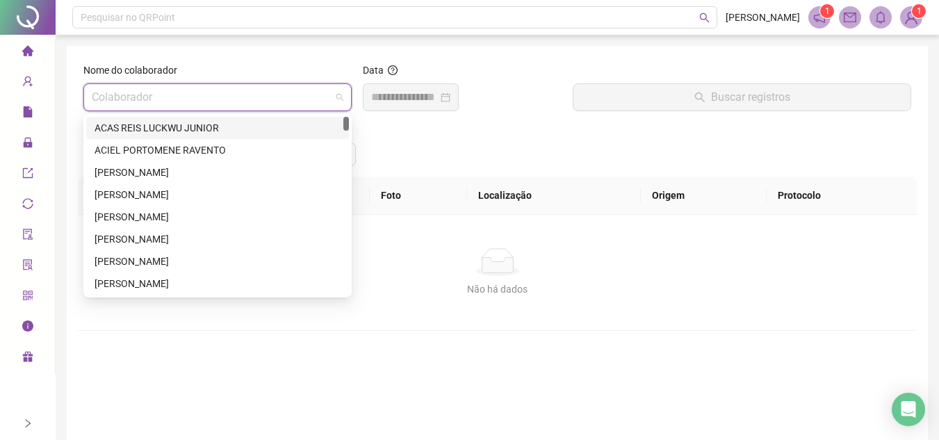
click at [115, 97] on input "search" at bounding box center [211, 97] width 239 height 26
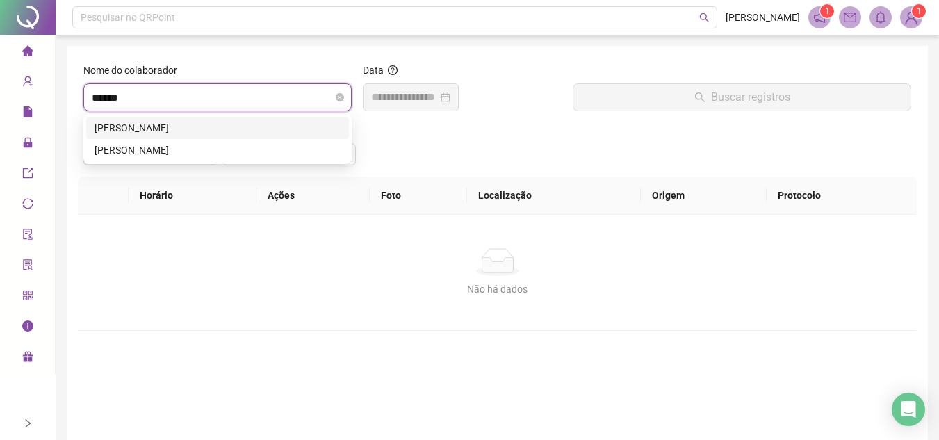
type input "*******"
click at [149, 147] on div "[PERSON_NAME]" at bounding box center [218, 149] width 246 height 15
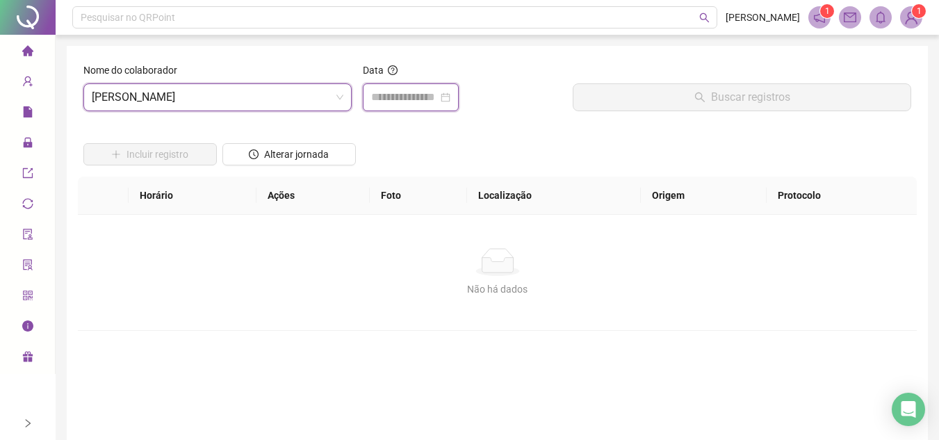
click at [407, 99] on input at bounding box center [404, 97] width 67 height 17
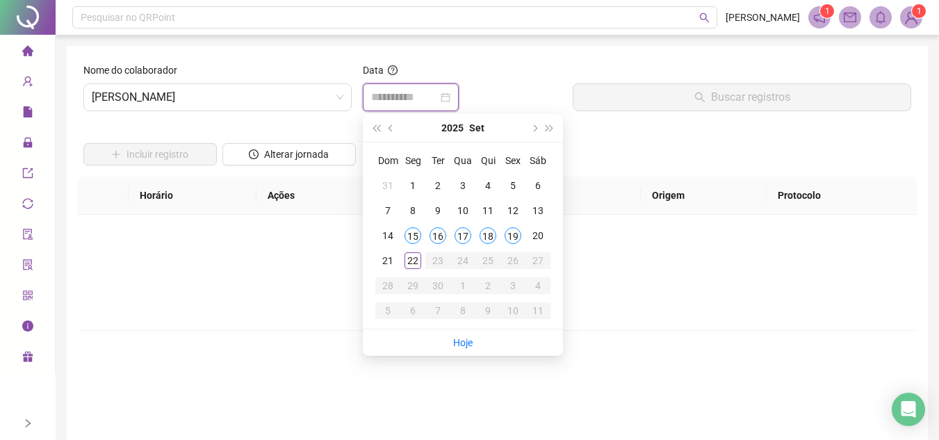
type input "**********"
click at [515, 234] on div "19" at bounding box center [513, 235] width 17 height 17
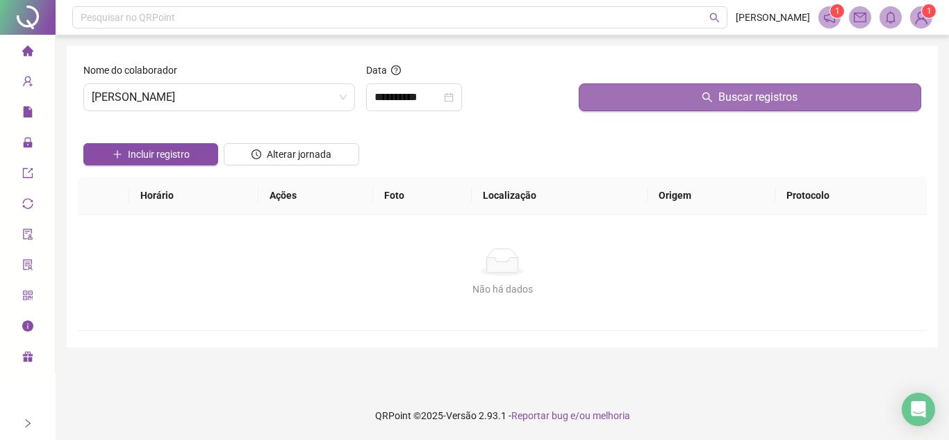
click at [644, 92] on button "Buscar registros" at bounding box center [750, 97] width 343 height 28
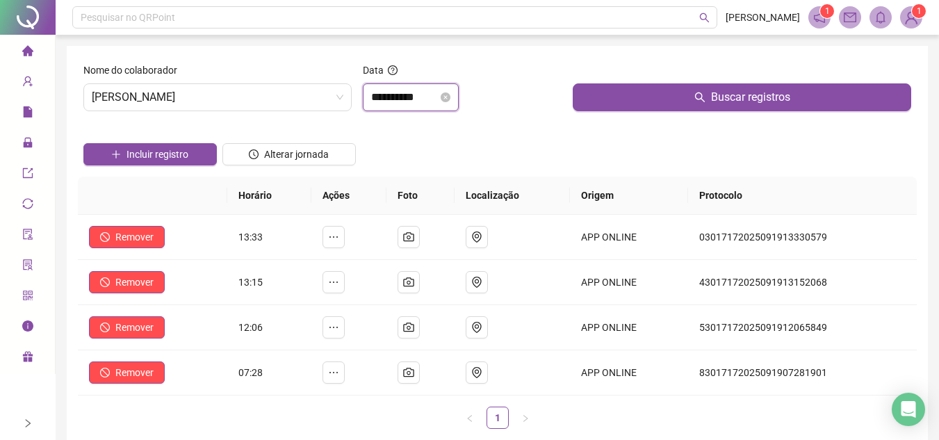
click at [430, 102] on input "**********" at bounding box center [404, 97] width 67 height 17
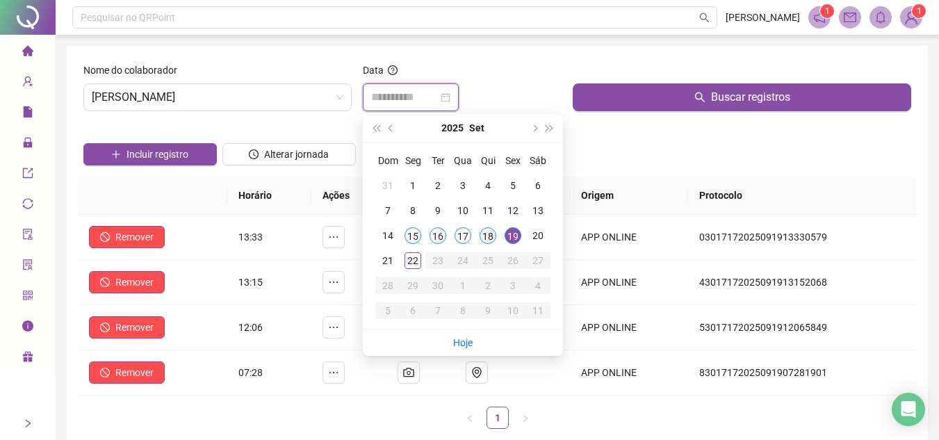
type input "**********"
click at [489, 232] on div "18" at bounding box center [488, 235] width 17 height 17
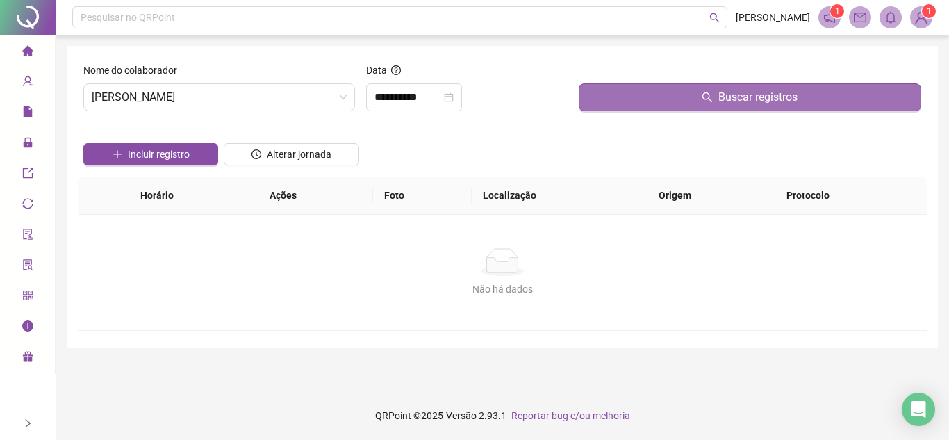
click at [613, 90] on button "Buscar registros" at bounding box center [750, 97] width 343 height 28
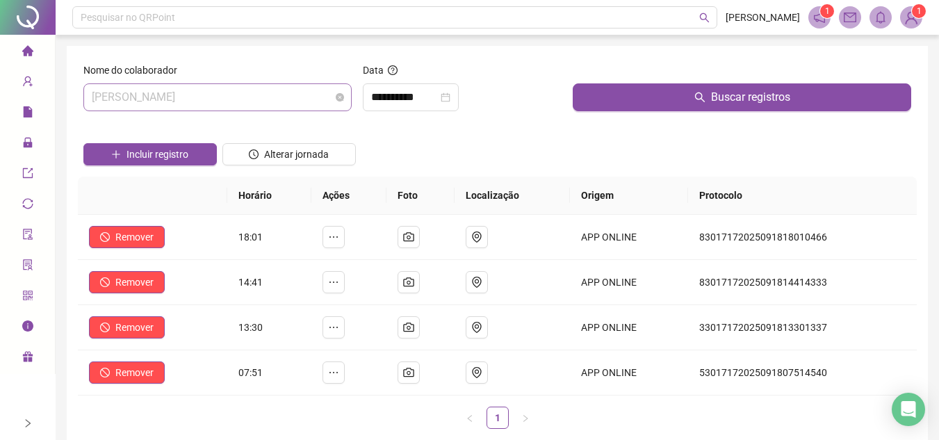
click at [222, 90] on span "[PERSON_NAME]" at bounding box center [218, 97] width 252 height 26
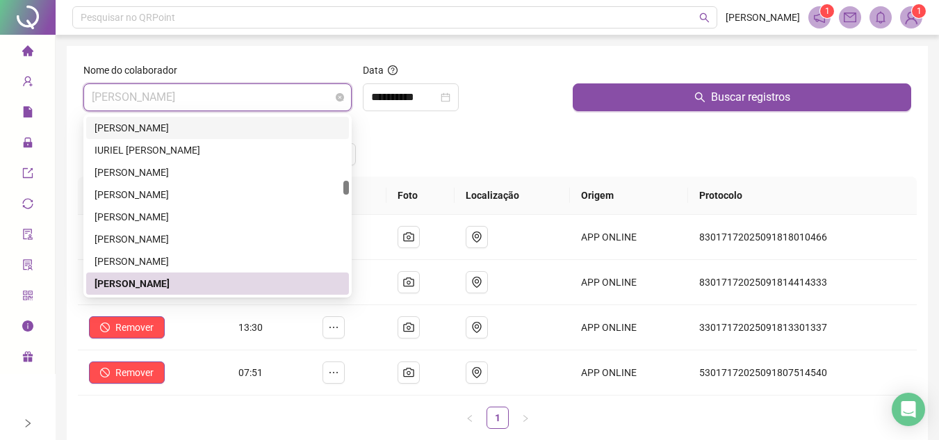
click at [158, 99] on span "[PERSON_NAME]" at bounding box center [218, 97] width 252 height 26
click at [187, 98] on span "[PERSON_NAME]" at bounding box center [218, 97] width 252 height 26
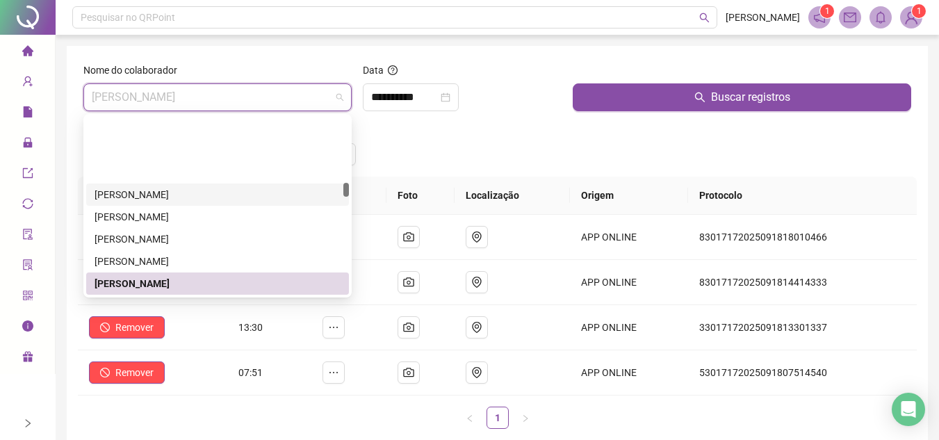
scroll to position [2563, 0]
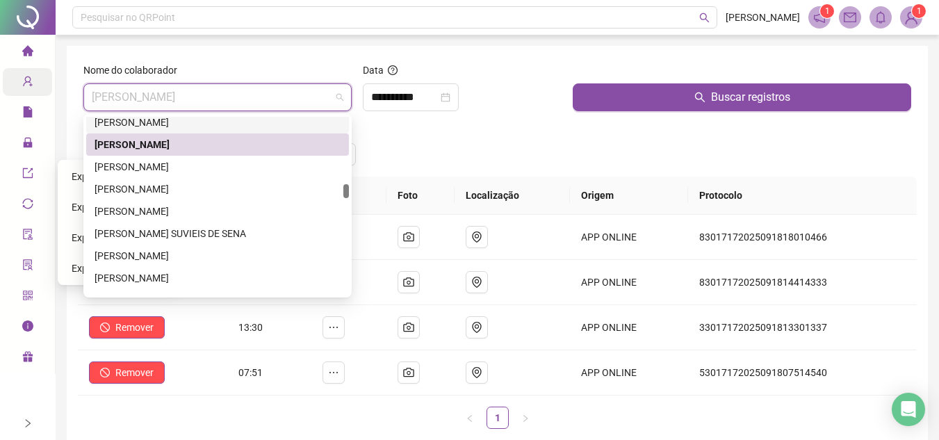
click at [31, 87] on span "user-add" at bounding box center [27, 83] width 11 height 28
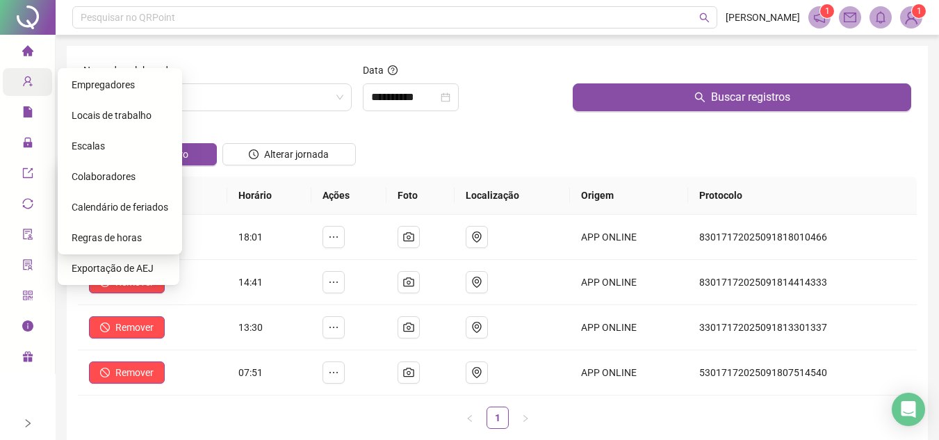
click at [85, 178] on span "Colaboradores" at bounding box center [104, 176] width 64 height 11
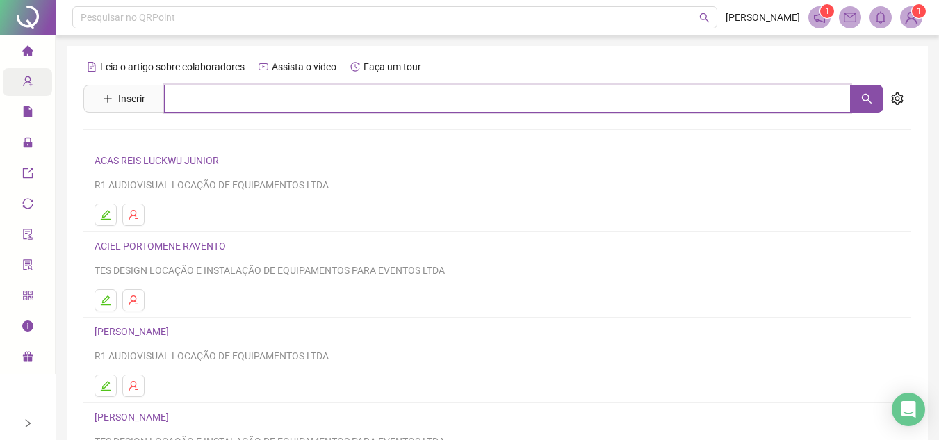
click at [252, 104] on input "text" at bounding box center [507, 99] width 687 height 28
click at [866, 96] on icon "search" at bounding box center [866, 98] width 11 height 11
click at [863, 96] on icon "search" at bounding box center [866, 98] width 11 height 11
type input "*"
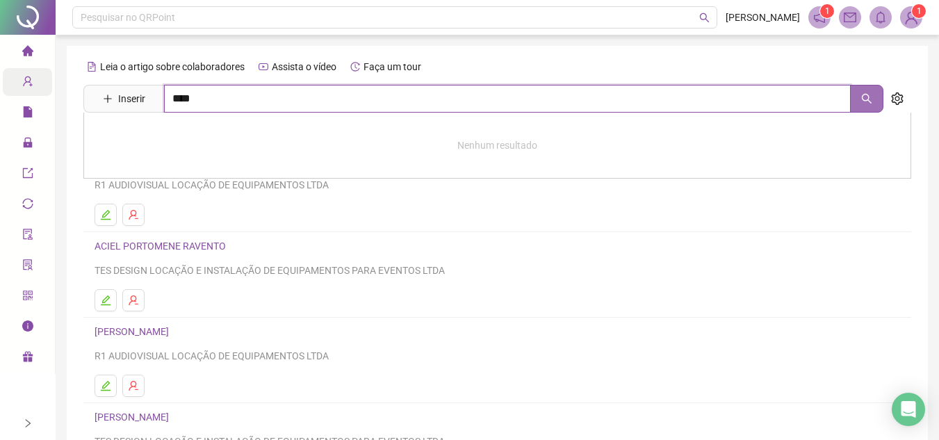
click at [853, 104] on button "button" at bounding box center [866, 99] width 33 height 28
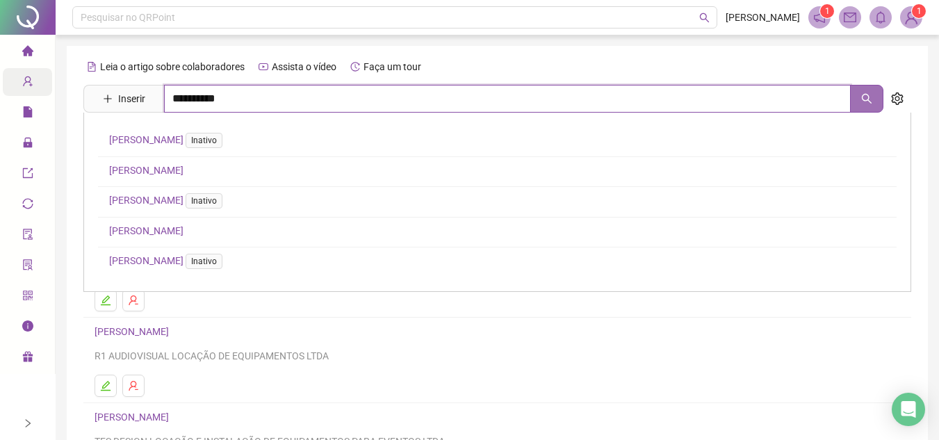
click at [858, 99] on button "button" at bounding box center [866, 99] width 33 height 28
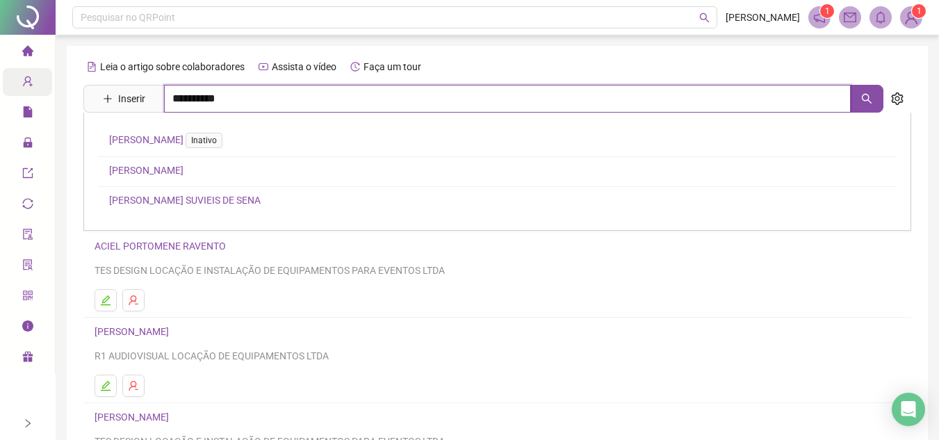
type input "**********"
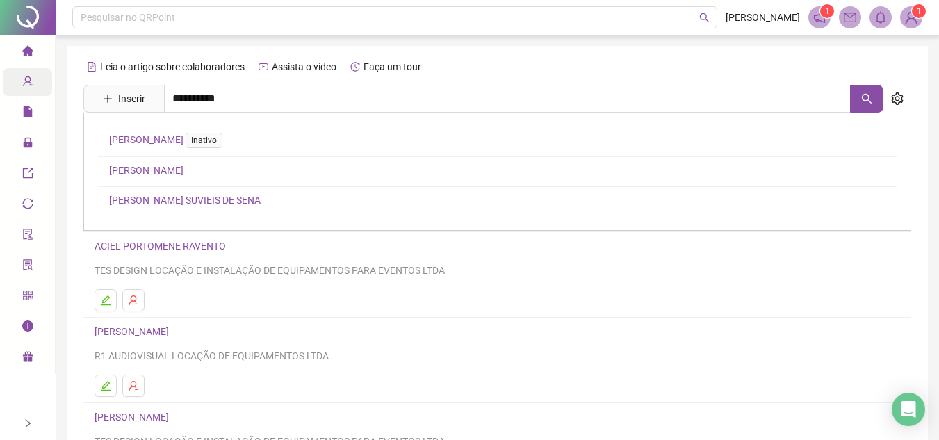
click at [175, 195] on link "[PERSON_NAME] SUVIEIS DE SENA" at bounding box center [184, 200] width 151 height 11
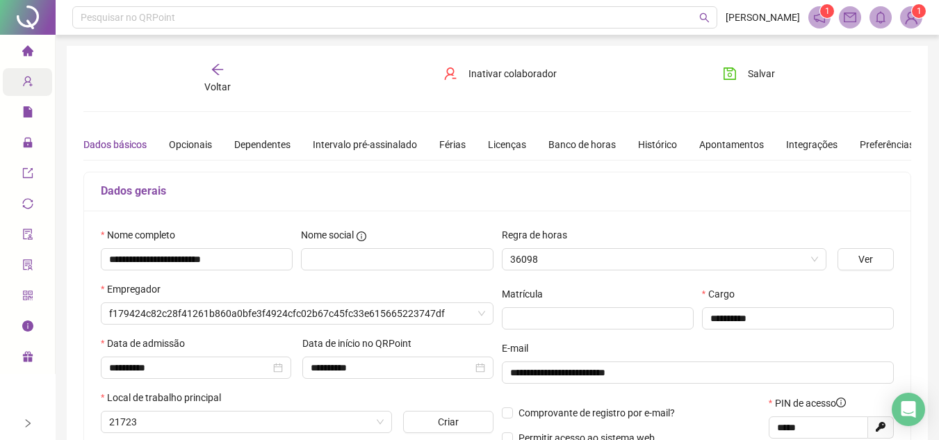
type input "**********"
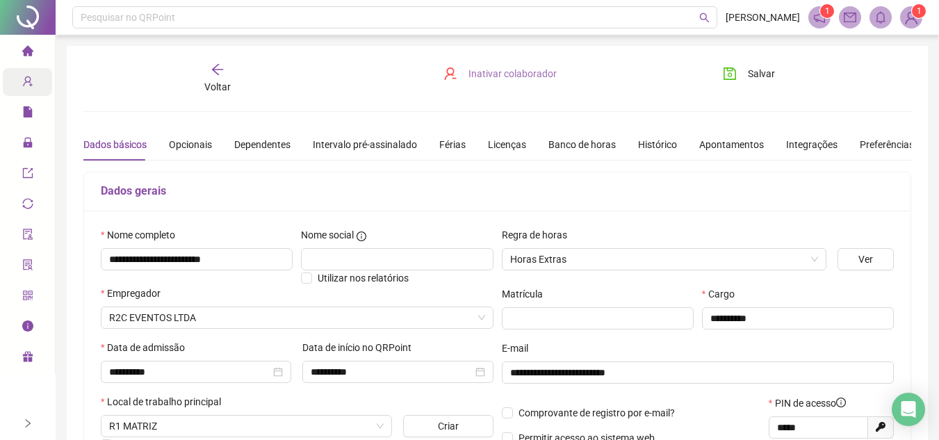
click at [548, 70] on span "Inativar colaborador" at bounding box center [512, 73] width 88 height 15
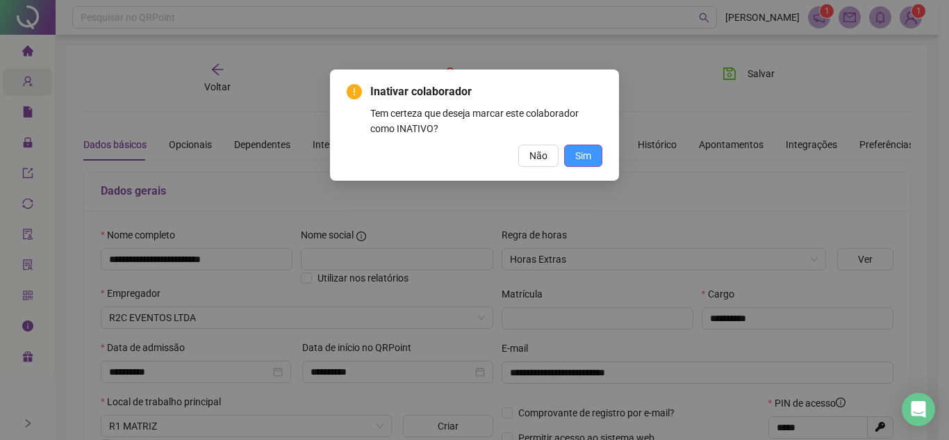
click at [577, 151] on span "Sim" at bounding box center [583, 155] width 16 height 15
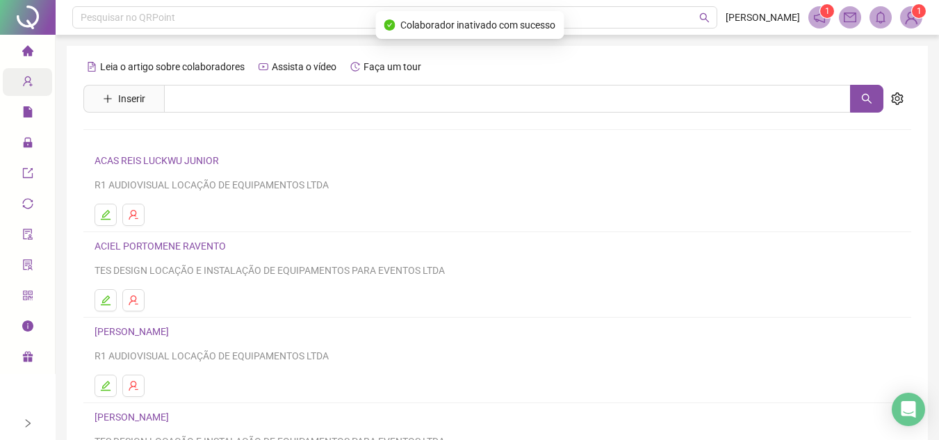
click at [33, 51] on div "Página inicial" at bounding box center [27, 52] width 11 height 29
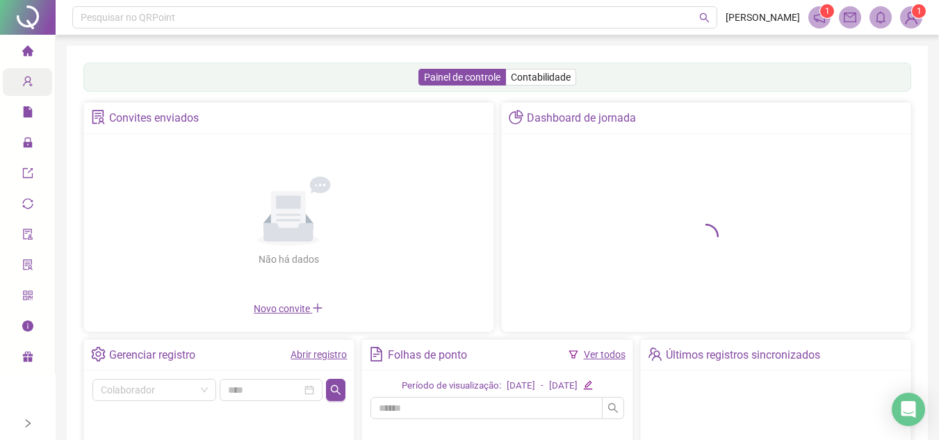
click at [318, 352] on link "Abrir registro" at bounding box center [318, 354] width 56 height 11
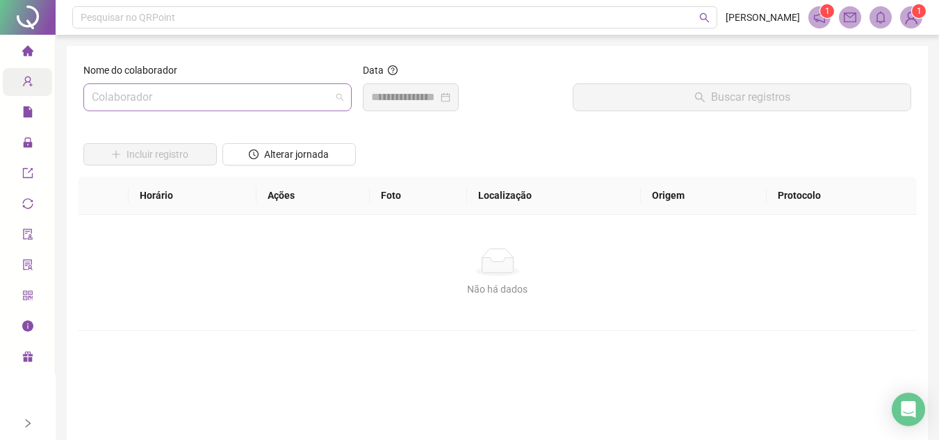
click at [290, 110] on div "Colaborador" at bounding box center [217, 97] width 268 height 28
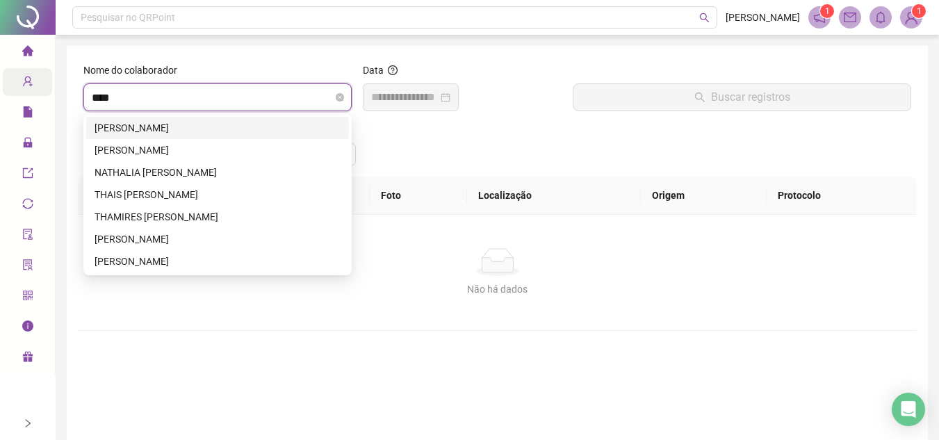
type input "*****"
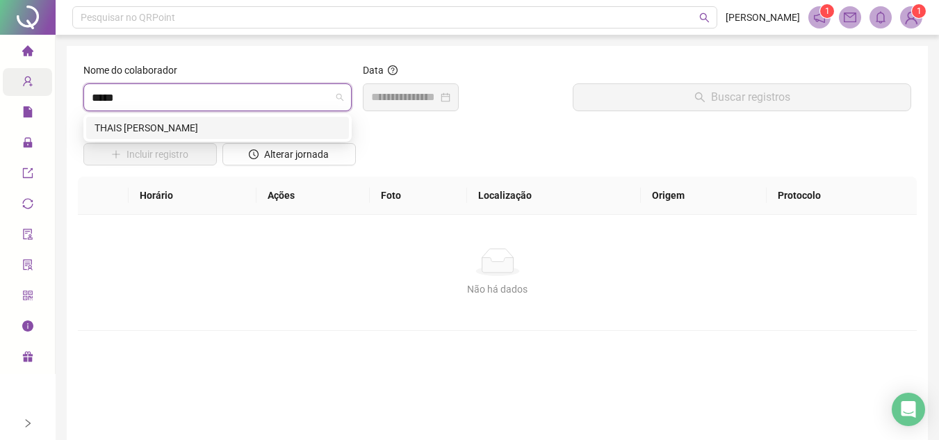
click at [241, 129] on div "THAIS [PERSON_NAME]" at bounding box center [218, 127] width 246 height 15
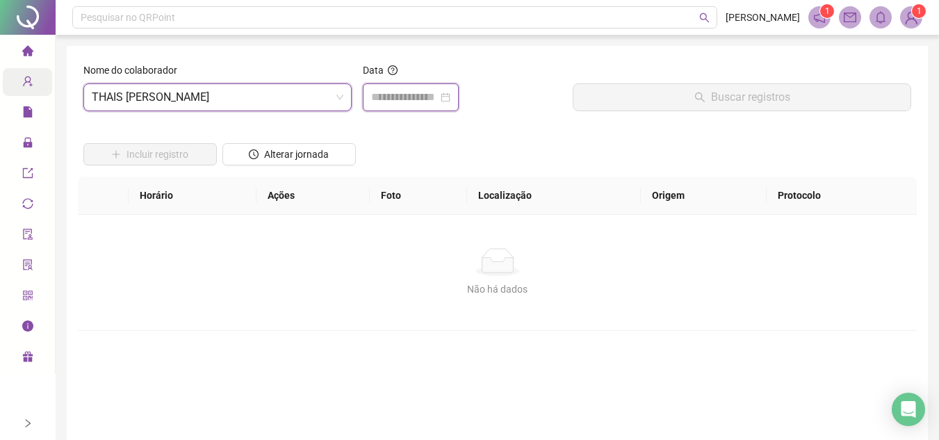
click at [419, 97] on input at bounding box center [404, 97] width 67 height 17
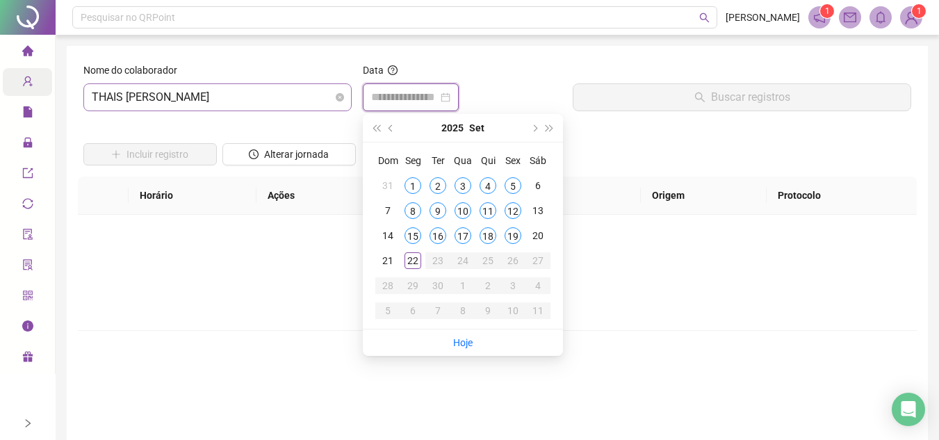
click at [255, 101] on span "THAIS [PERSON_NAME]" at bounding box center [218, 97] width 252 height 26
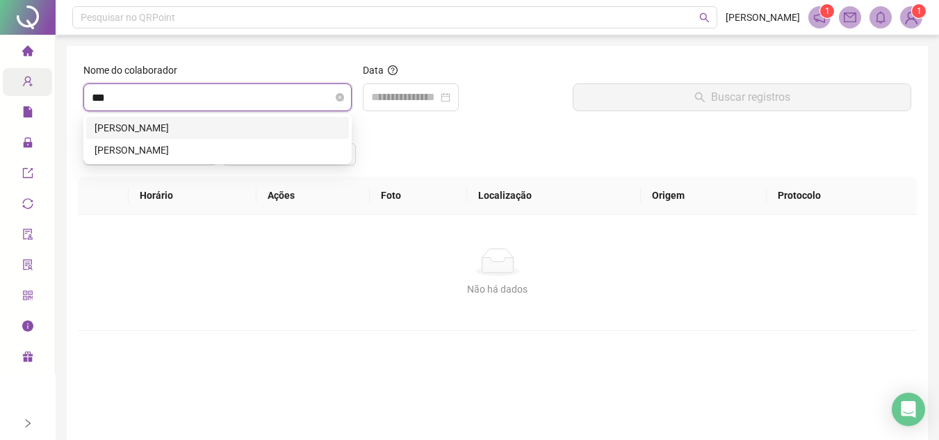
type input "****"
click at [202, 130] on div "[PERSON_NAME]" at bounding box center [218, 127] width 246 height 15
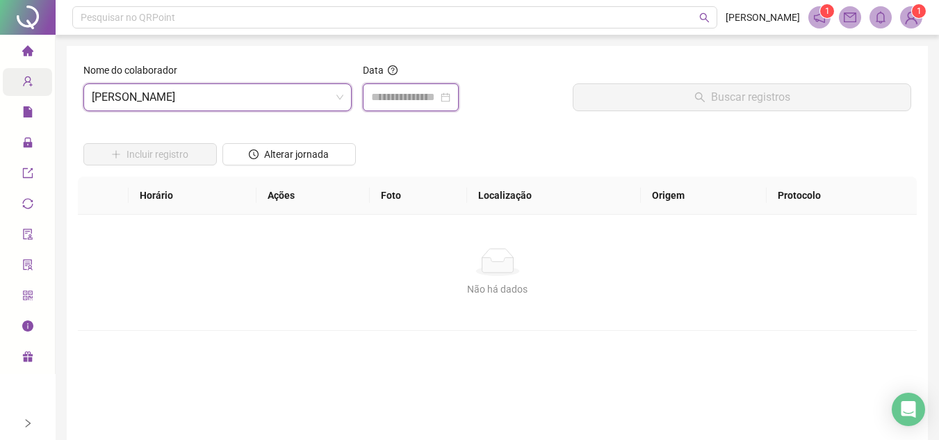
click at [435, 91] on input at bounding box center [404, 97] width 67 height 17
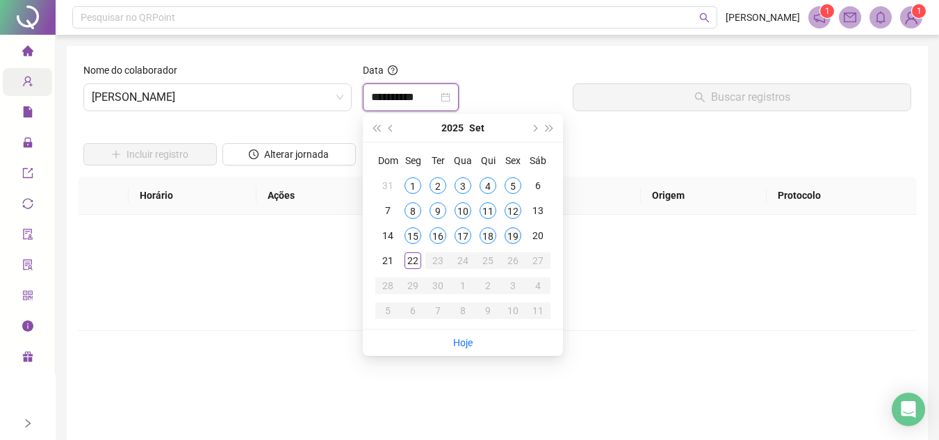
type input "**********"
click at [507, 236] on div "19" at bounding box center [513, 235] width 17 height 17
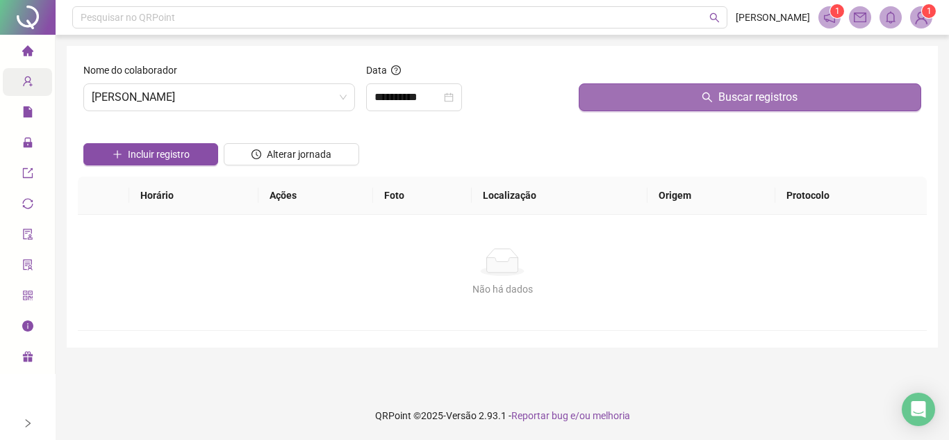
click at [625, 85] on button "Buscar registros" at bounding box center [750, 97] width 343 height 28
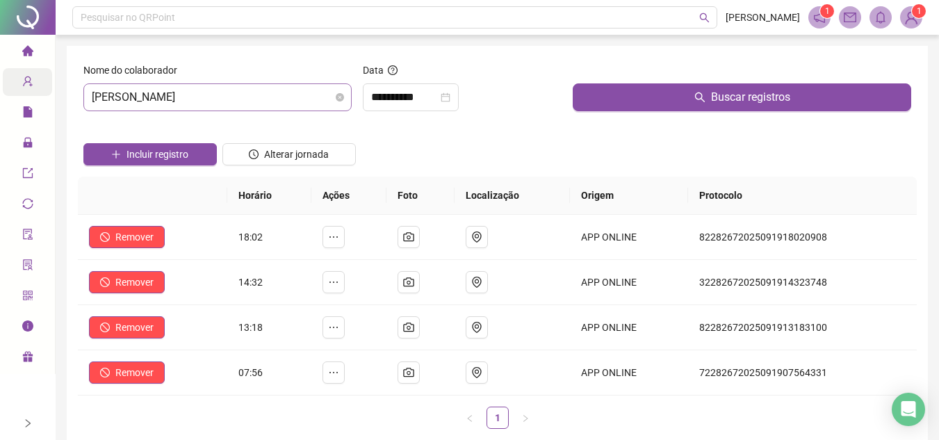
click at [284, 108] on span "[PERSON_NAME]" at bounding box center [218, 97] width 252 height 26
click at [24, 49] on icon "home" at bounding box center [27, 50] width 11 height 10
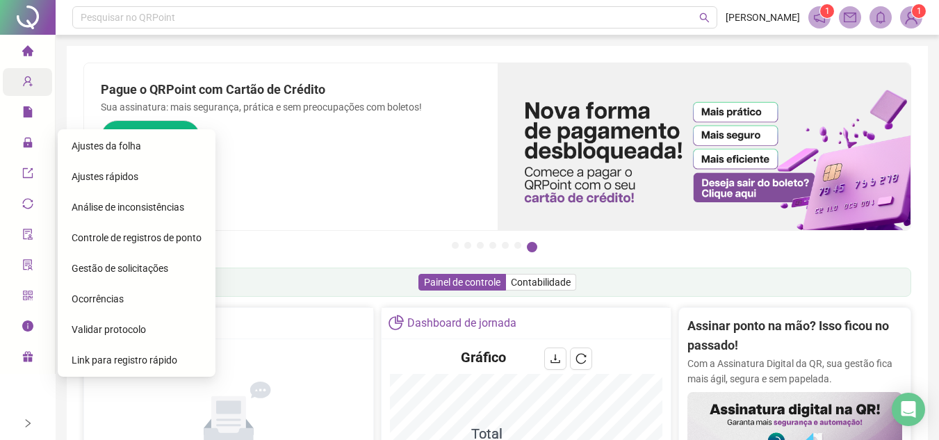
click at [122, 271] on span "Gestão de solicitações" at bounding box center [120, 268] width 97 height 11
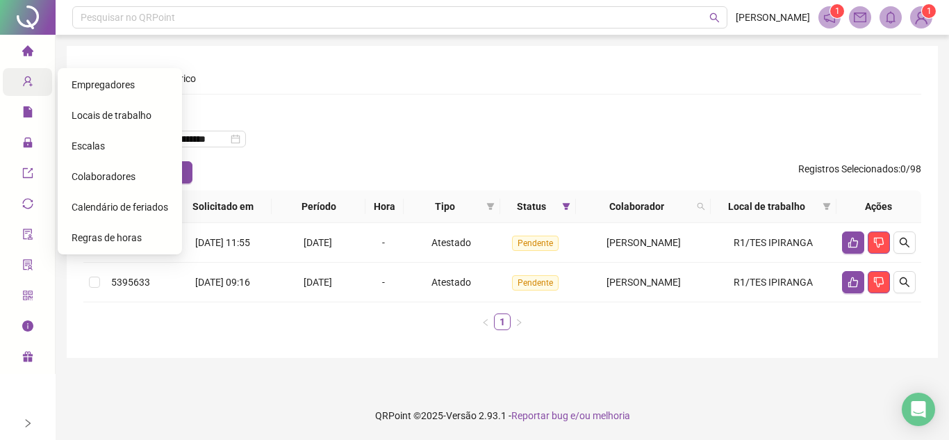
click at [25, 53] on icon "home" at bounding box center [27, 50] width 11 height 10
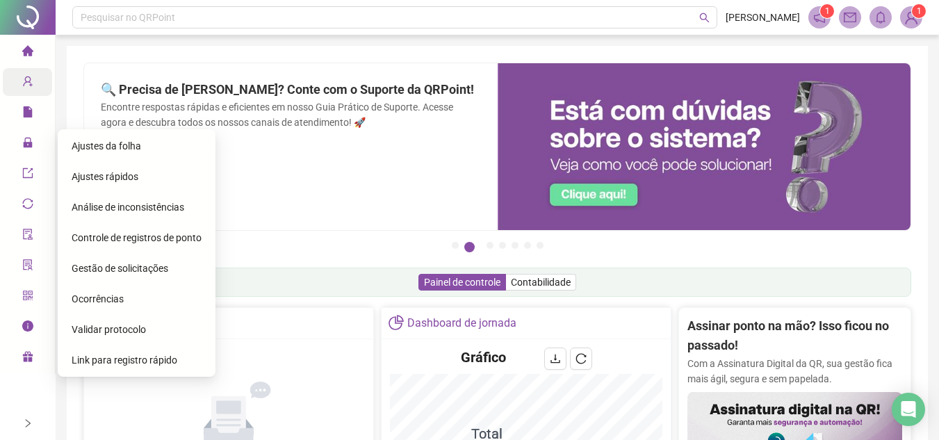
click at [84, 147] on span "Ajustes da folha" at bounding box center [106, 145] width 69 height 11
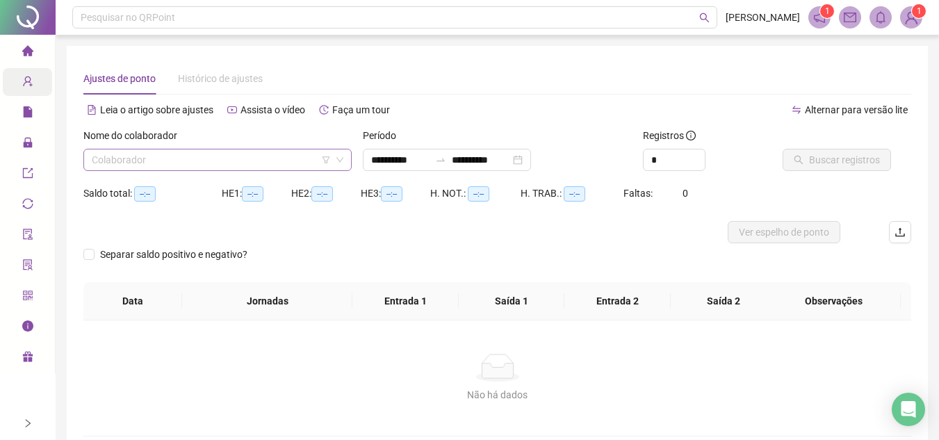
type input "**********"
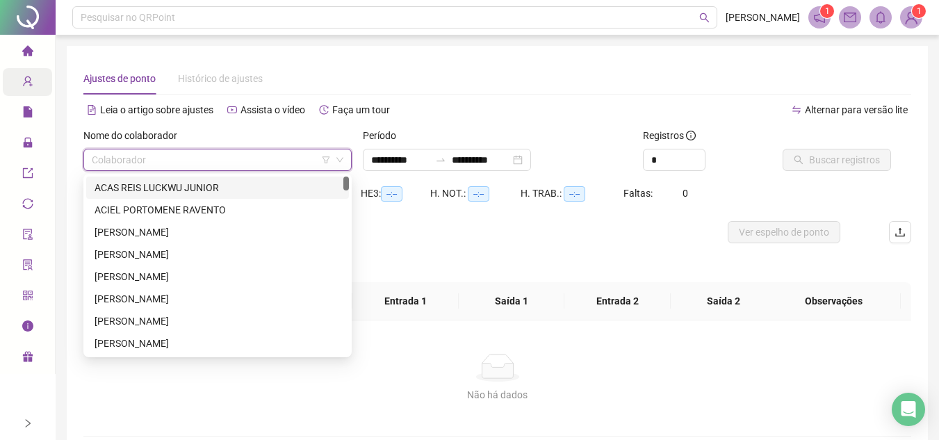
click at [243, 153] on input "search" at bounding box center [211, 159] width 239 height 21
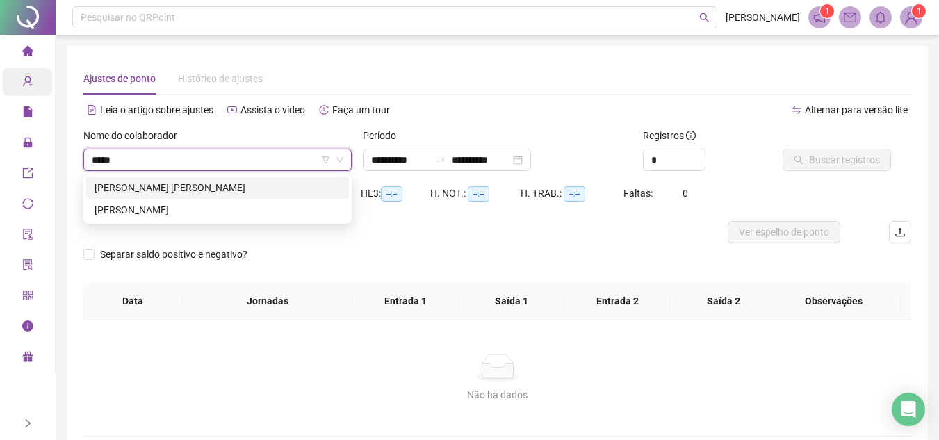
type input "******"
click at [190, 207] on div "[PERSON_NAME]" at bounding box center [218, 209] width 246 height 15
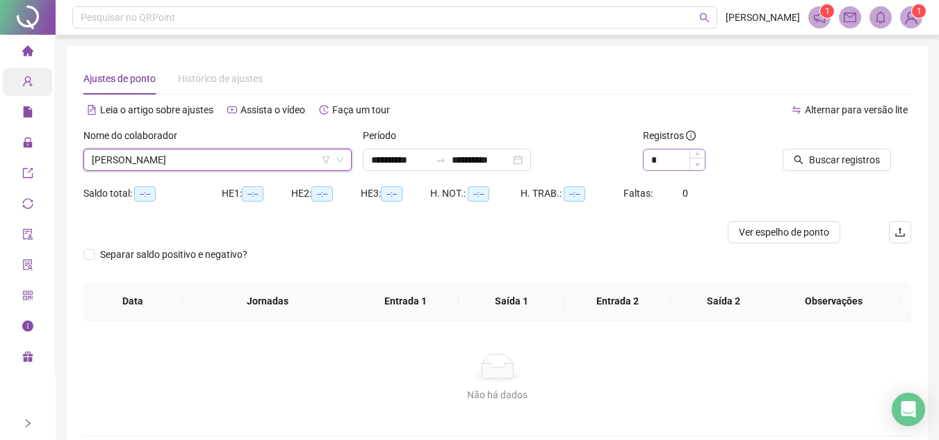
click at [701, 158] on span "Decrease Value" at bounding box center [696, 164] width 15 height 13
click at [697, 158] on span "Decrease Value" at bounding box center [696, 164] width 15 height 13
type input "*"
click at [698, 156] on icon "up" at bounding box center [697, 155] width 4 height 3
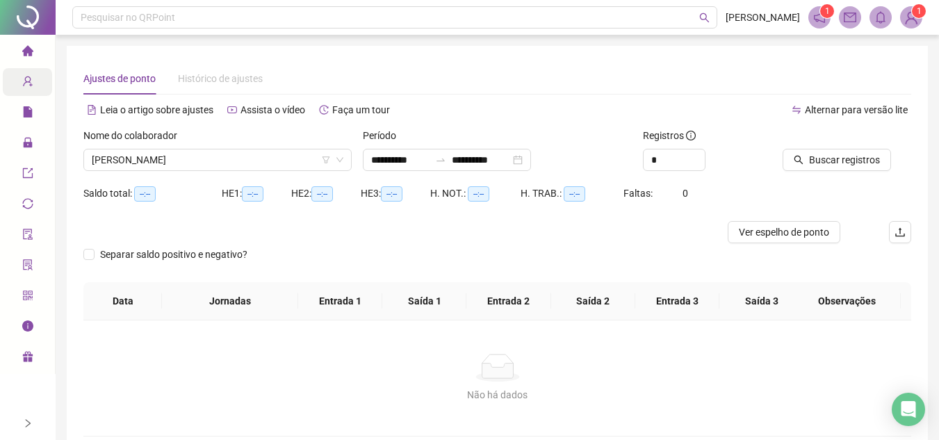
drag, startPoint x: 824, startPoint y: 159, endPoint x: 870, endPoint y: 128, distance: 55.5
click at [851, 139] on div "Buscar registros" at bounding box center [830, 149] width 94 height 43
click at [835, 164] on span "Buscar registros" at bounding box center [844, 159] width 71 height 15
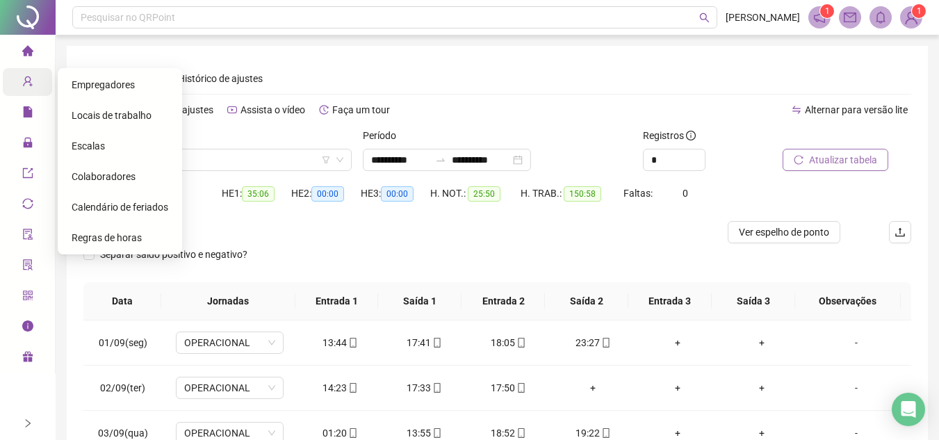
click at [30, 51] on icon "home" at bounding box center [27, 50] width 11 height 10
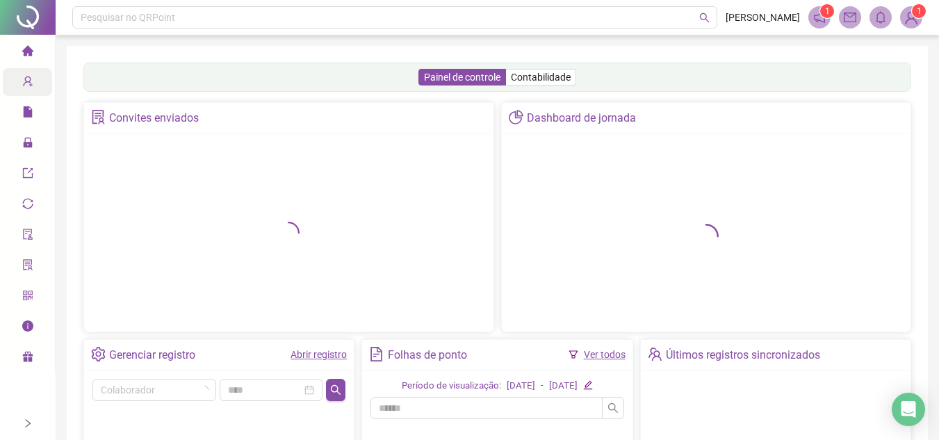
click at [331, 357] on link "Abrir registro" at bounding box center [318, 354] width 56 height 11
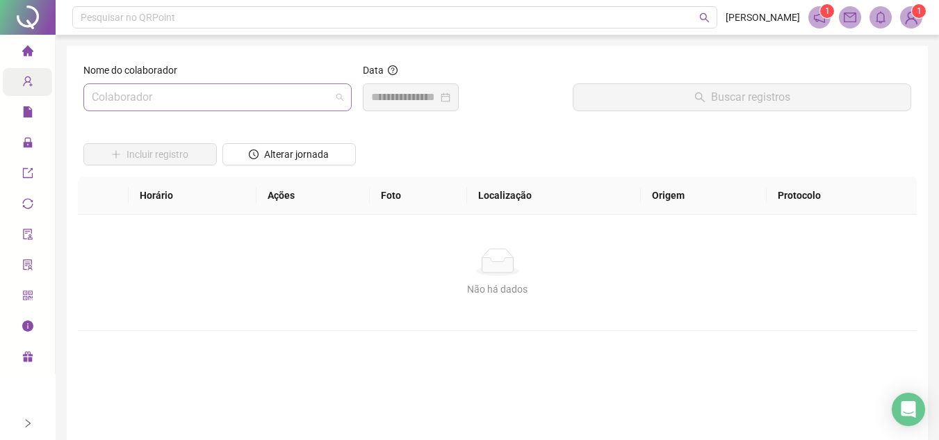
click at [207, 92] on input "search" at bounding box center [211, 97] width 239 height 26
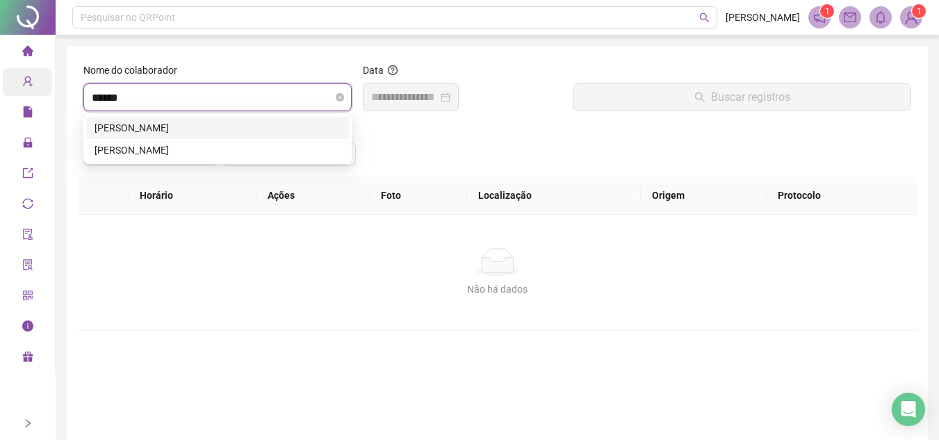
type input "*******"
click at [211, 143] on div "[PERSON_NAME]" at bounding box center [218, 149] width 246 height 15
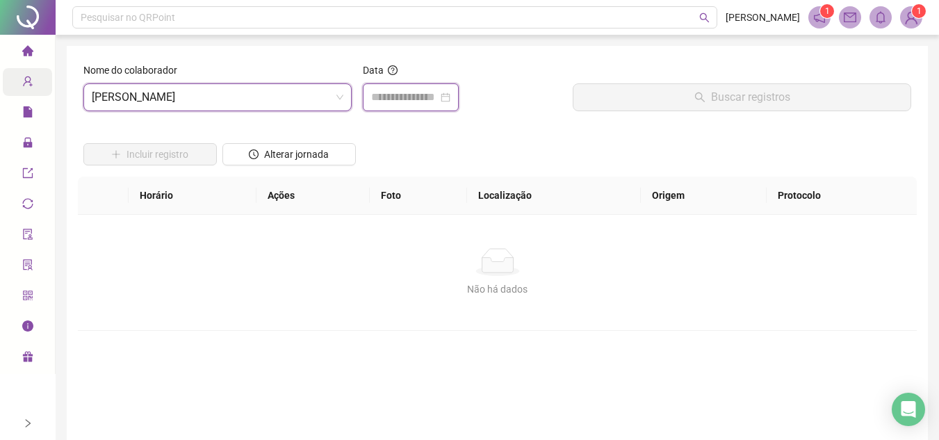
click at [390, 95] on input at bounding box center [404, 97] width 67 height 17
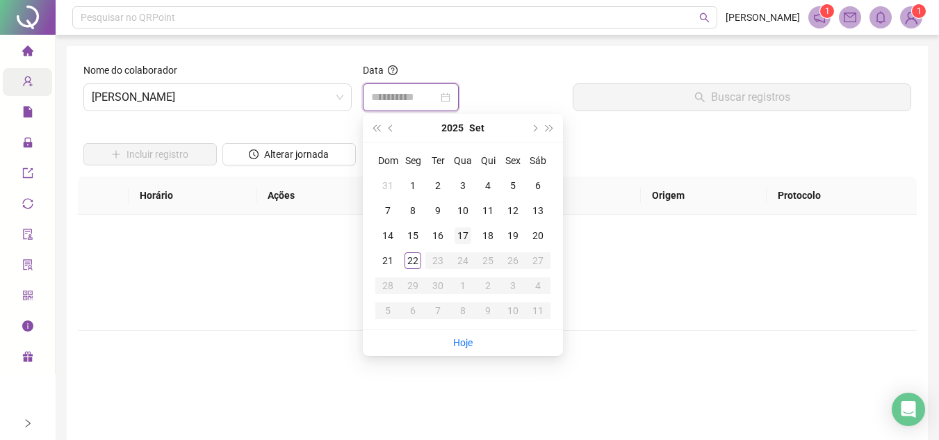
type input "**********"
click at [413, 262] on div "22" at bounding box center [412, 260] width 17 height 17
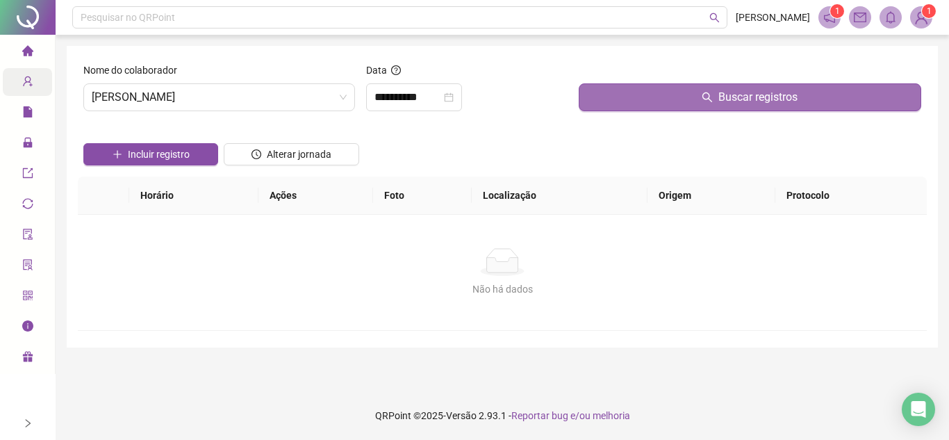
click at [604, 102] on button "Buscar registros" at bounding box center [750, 97] width 343 height 28
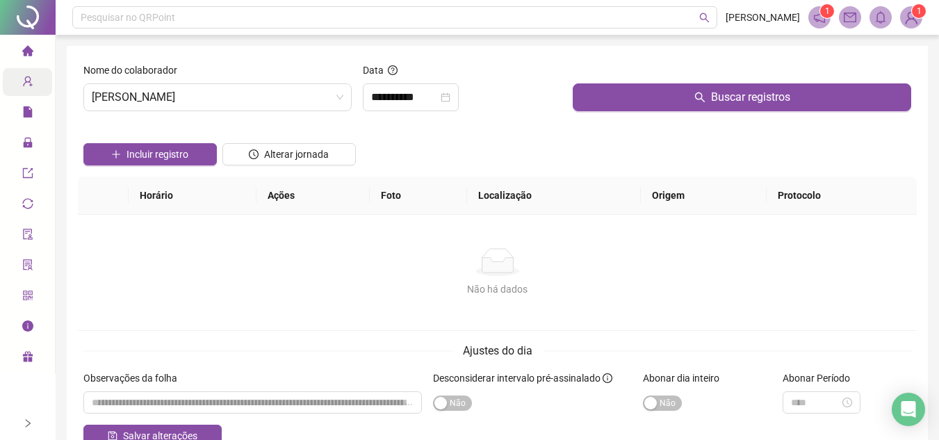
click at [34, 47] on li "Página inicial" at bounding box center [27, 52] width 49 height 28
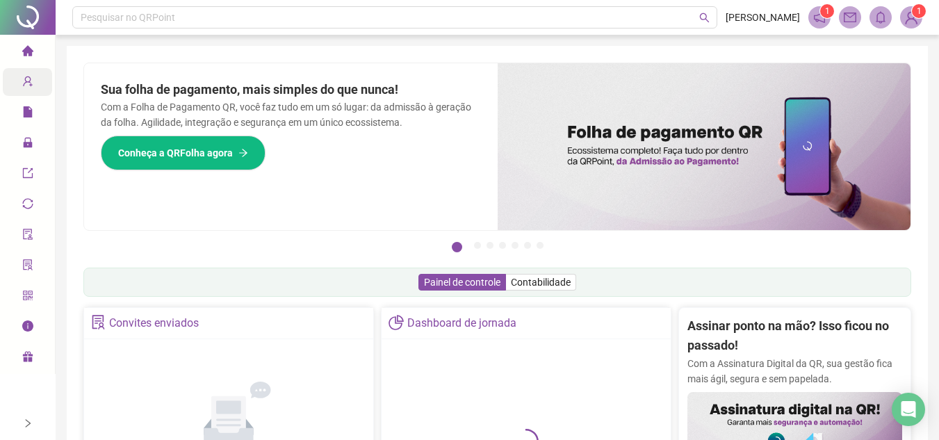
click at [19, 51] on li "Página inicial" at bounding box center [27, 52] width 49 height 28
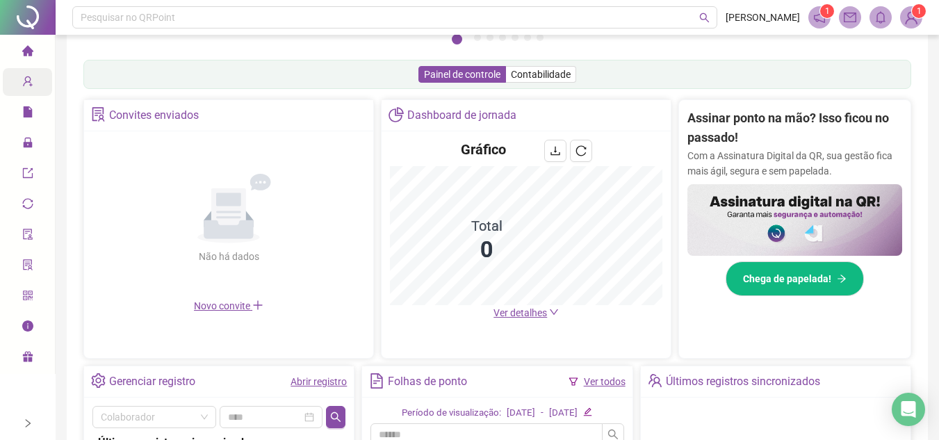
scroll to position [208, 0]
click at [322, 382] on link "Abrir registro" at bounding box center [318, 380] width 56 height 11
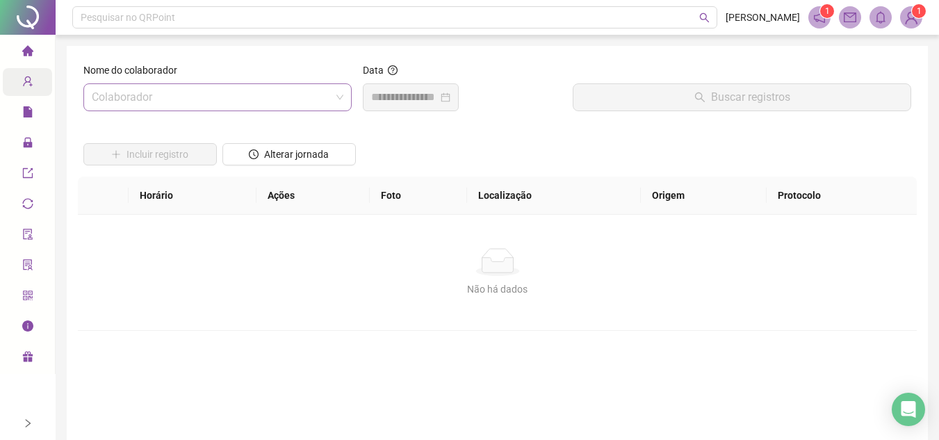
click at [244, 98] on input "search" at bounding box center [211, 97] width 239 height 26
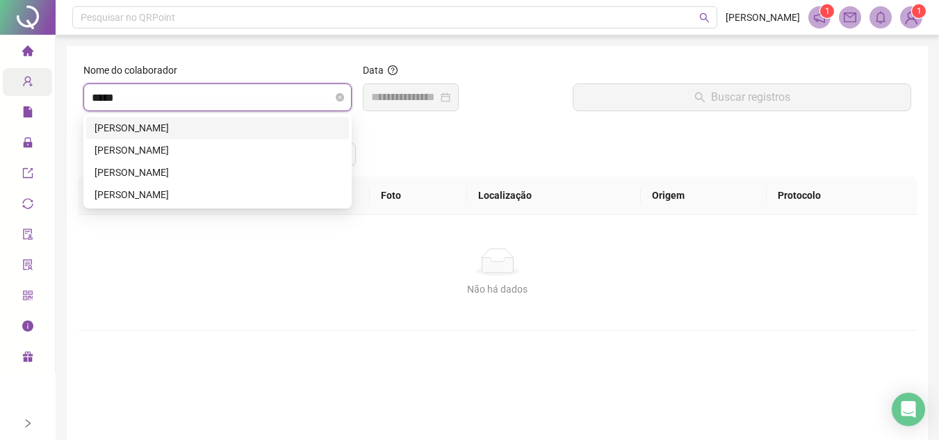
type input "******"
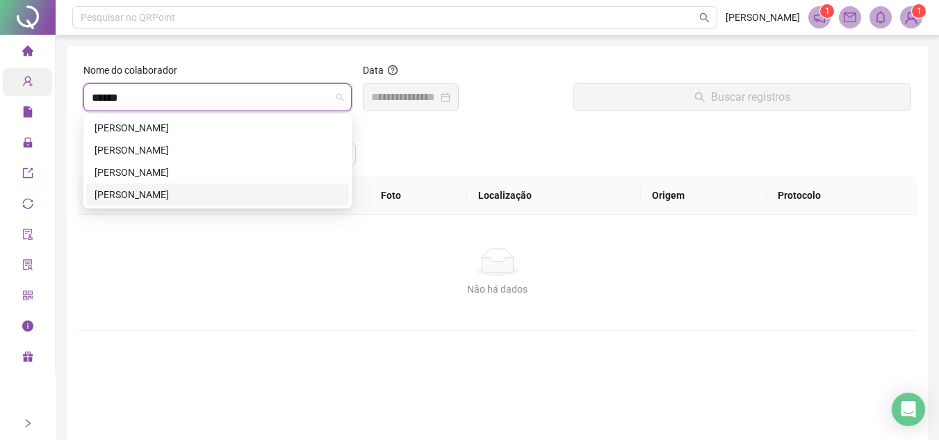
click at [189, 192] on div "[PERSON_NAME]" at bounding box center [218, 194] width 246 height 15
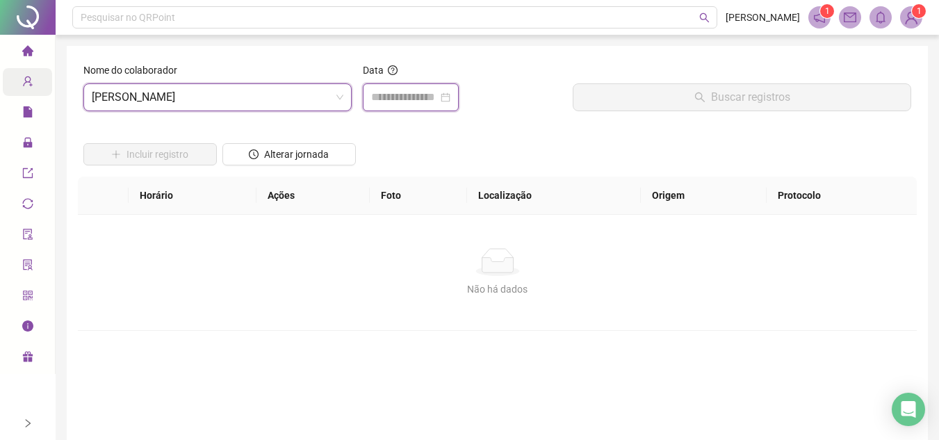
click at [421, 97] on input at bounding box center [404, 97] width 67 height 17
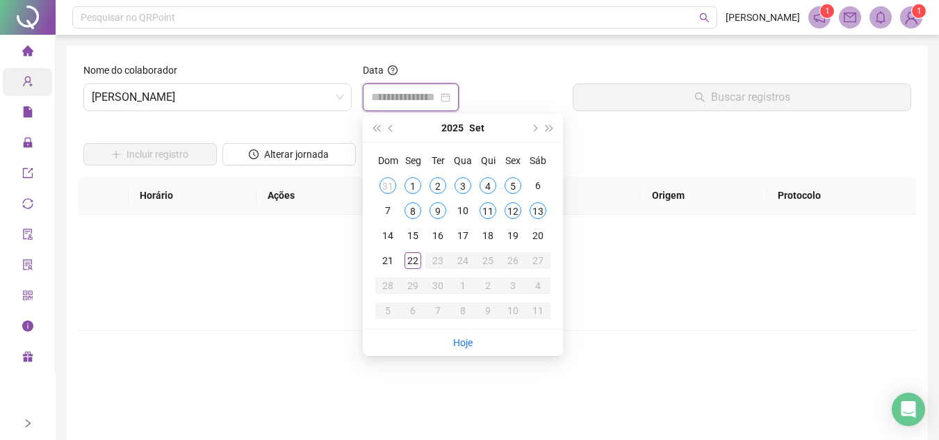
type input "**********"
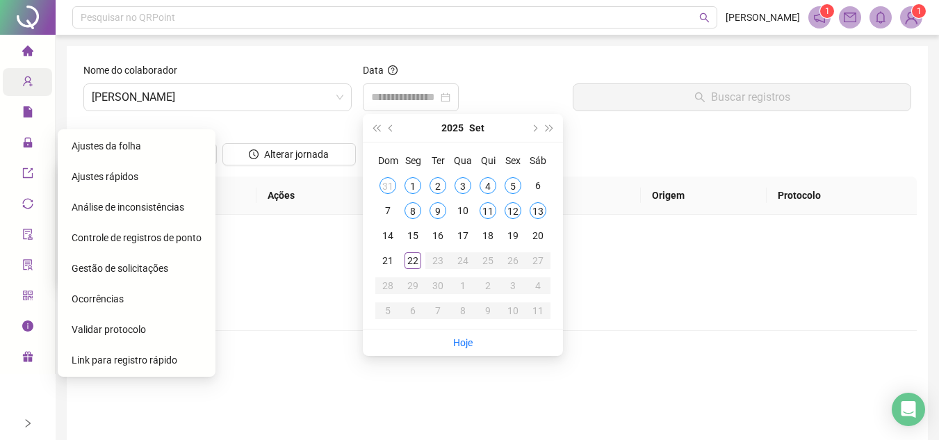
click at [121, 260] on div "Gestão de solicitações" at bounding box center [137, 268] width 130 height 28
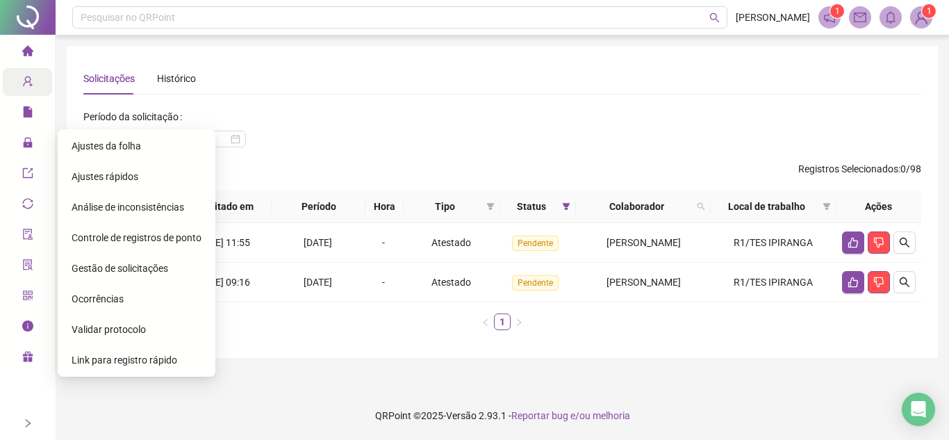
click at [87, 147] on span "Ajustes da folha" at bounding box center [106, 145] width 69 height 11
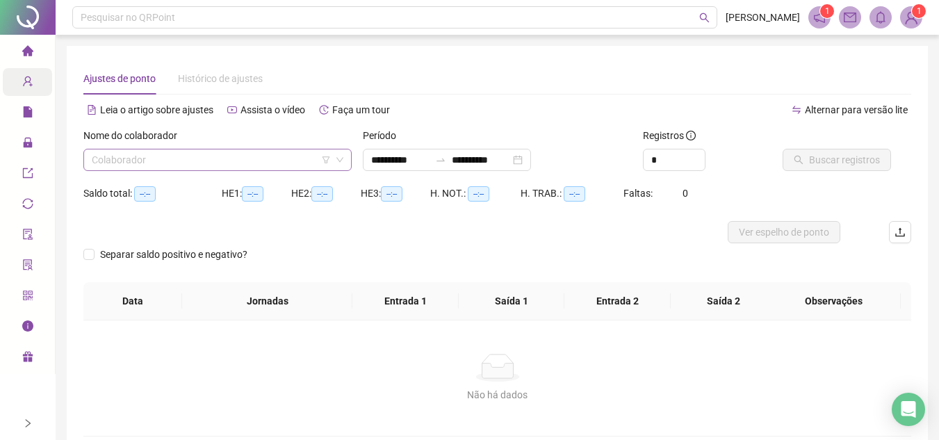
click at [137, 156] on input "search" at bounding box center [211, 159] width 239 height 21
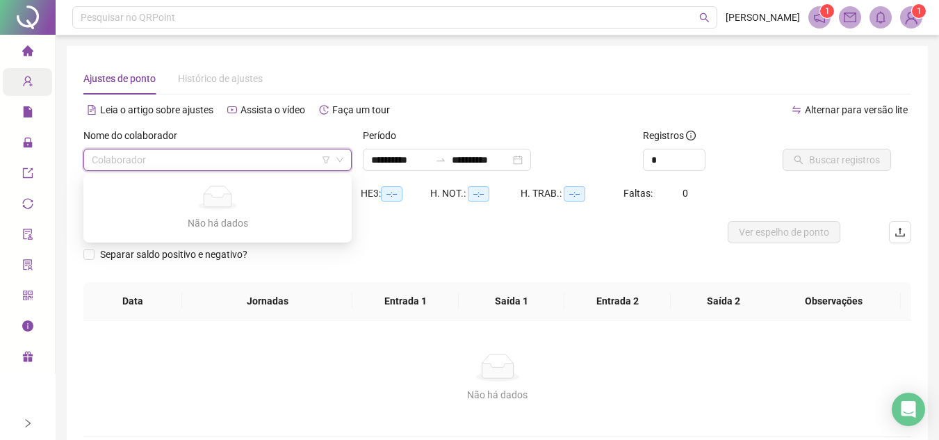
type input "**********"
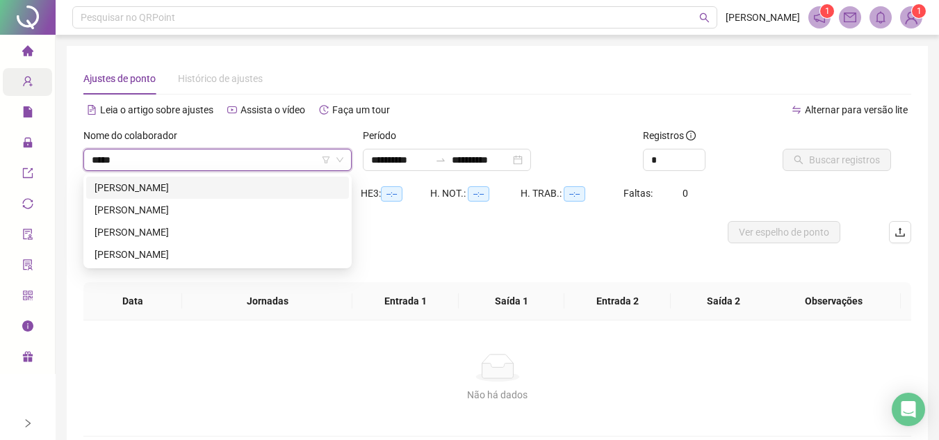
type input "******"
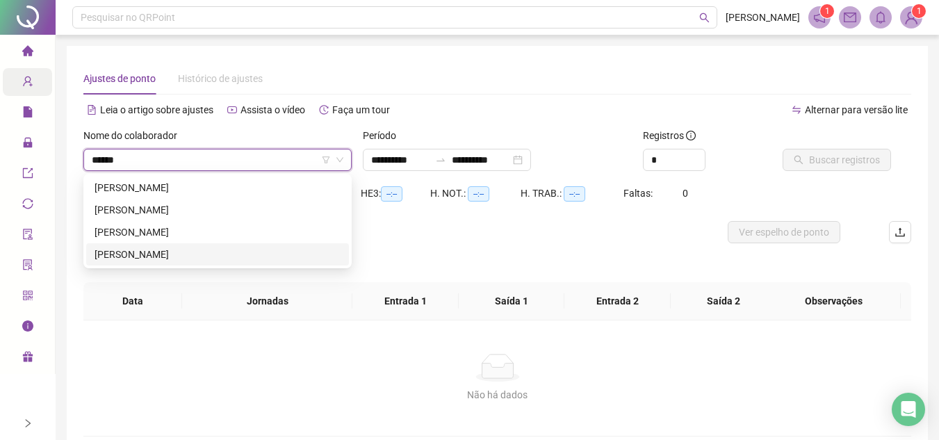
click at [190, 256] on div "[PERSON_NAME]" at bounding box center [218, 254] width 246 height 15
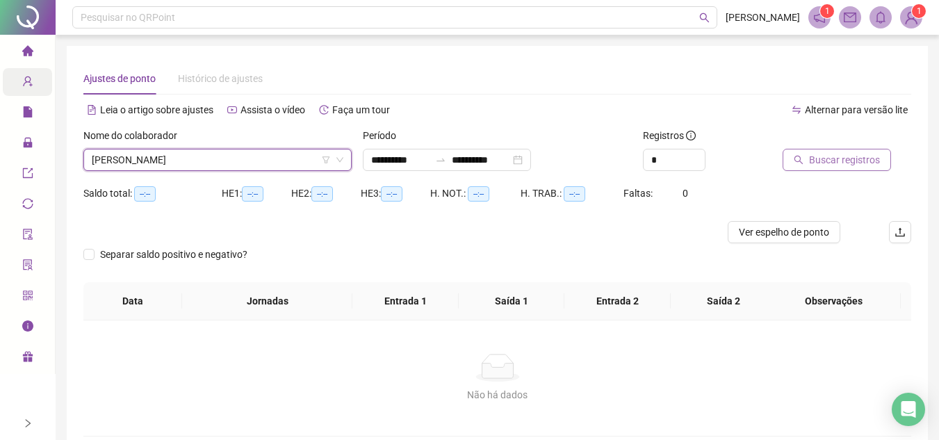
click at [813, 153] on span "Buscar registros" at bounding box center [844, 159] width 71 height 15
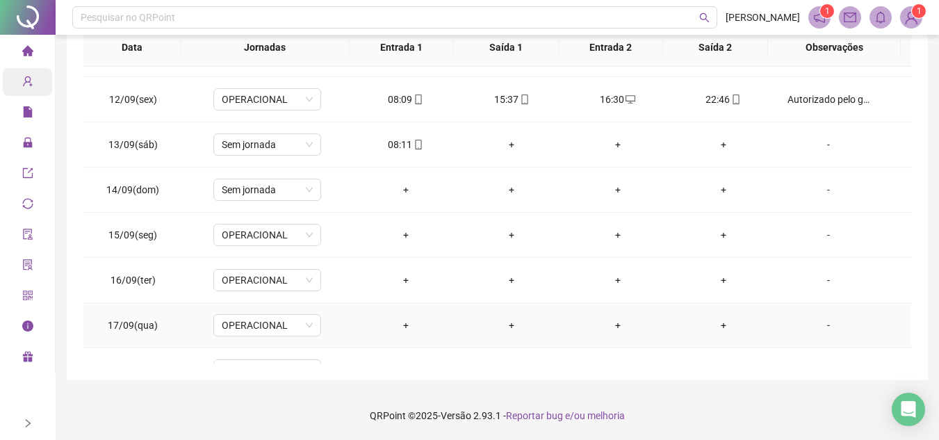
scroll to position [556, 0]
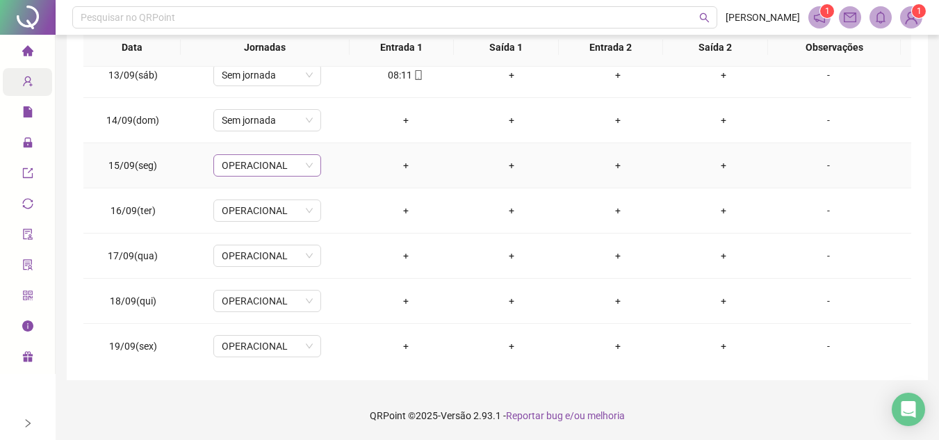
click at [261, 161] on span "OPERACIONAL" at bounding box center [267, 165] width 91 height 21
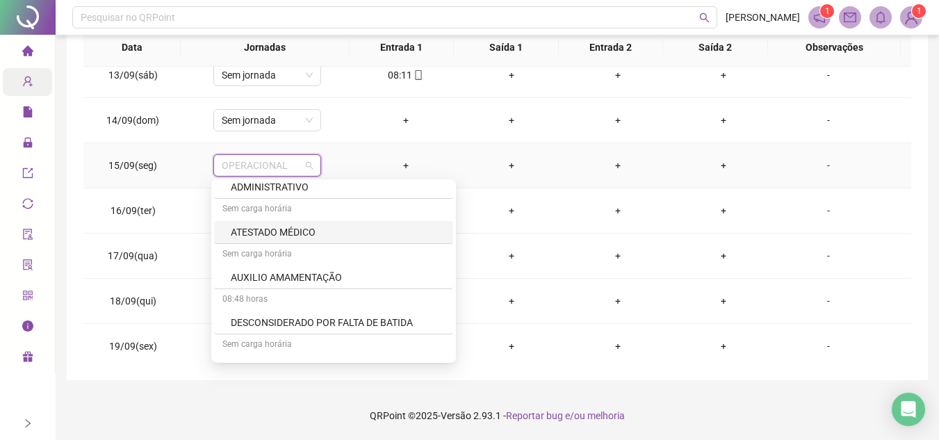
scroll to position [278, 0]
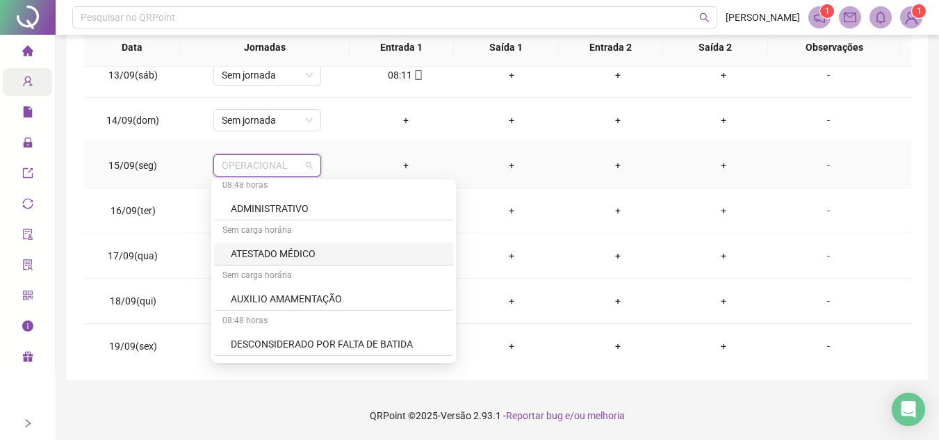
click at [290, 249] on div "ATESTADO MÉDICO" at bounding box center [338, 253] width 214 height 15
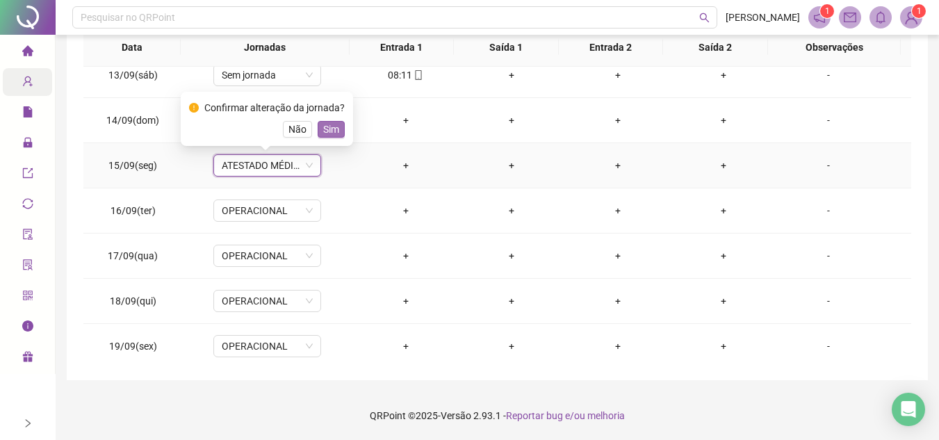
click at [329, 129] on span "Sim" at bounding box center [331, 129] width 16 height 15
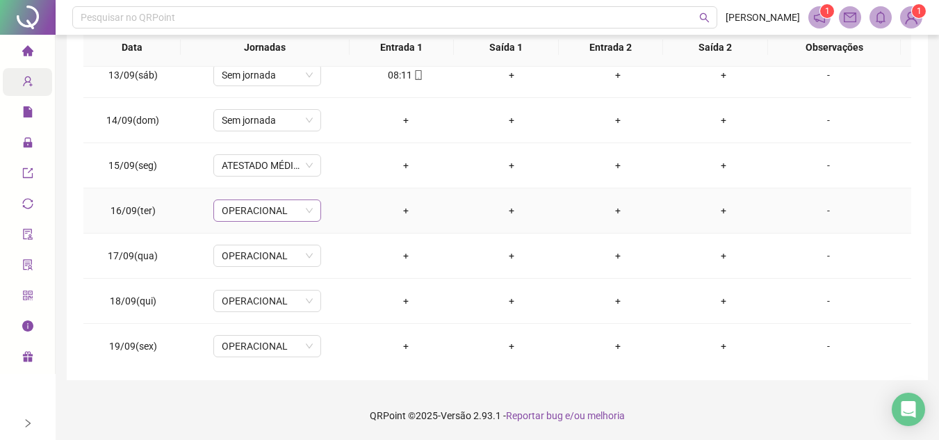
click at [260, 209] on span "OPERACIONAL" at bounding box center [267, 210] width 91 height 21
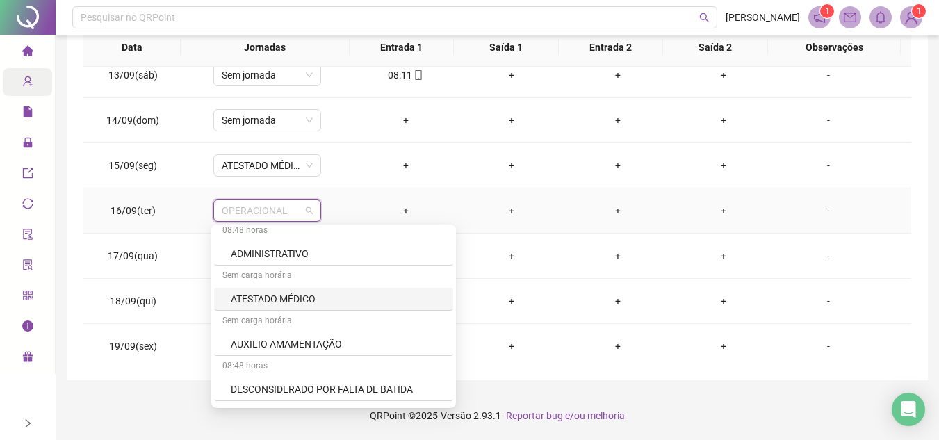
click at [293, 297] on div "ATESTADO MÉDICO" at bounding box center [338, 298] width 214 height 15
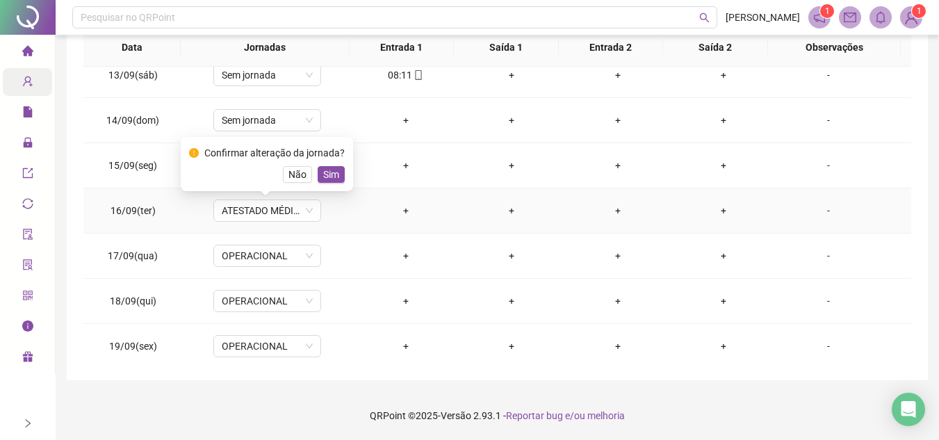
click at [322, 185] on div "Confirmar alteração da jornada? Não Sim" at bounding box center [267, 164] width 172 height 54
click at [327, 174] on span "Sim" at bounding box center [331, 174] width 16 height 15
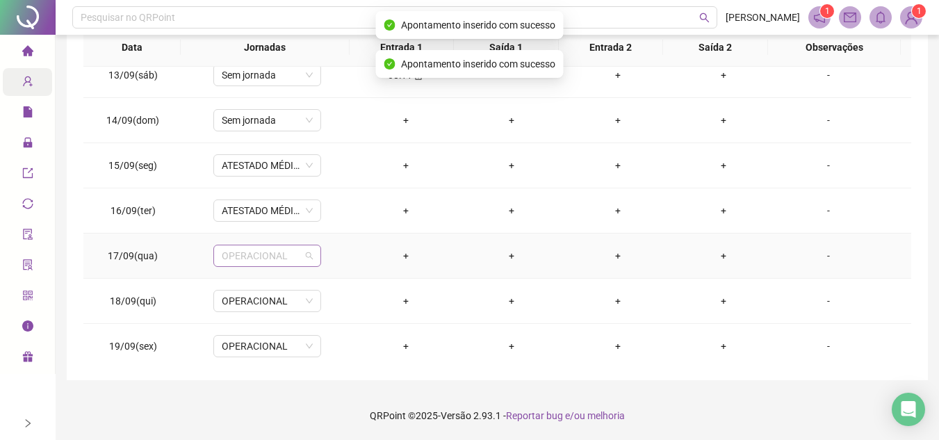
click at [276, 261] on span "OPERACIONAL" at bounding box center [267, 255] width 91 height 21
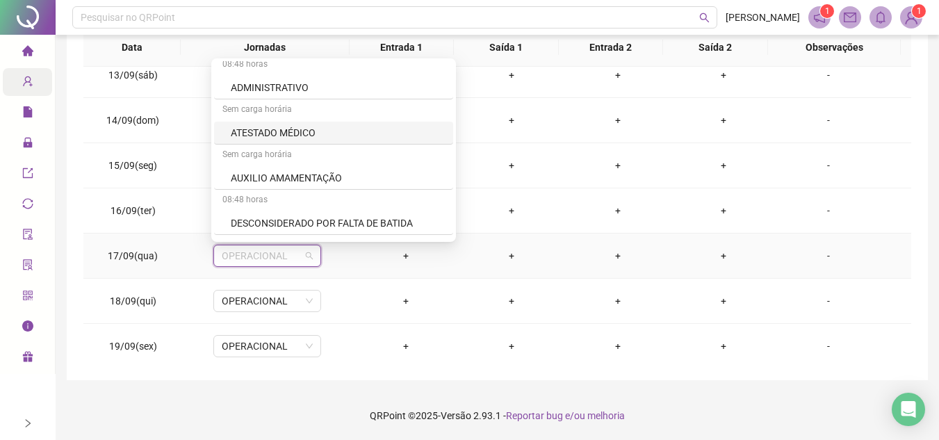
click at [283, 136] on div "ATESTADO MÉDICO" at bounding box center [338, 132] width 214 height 15
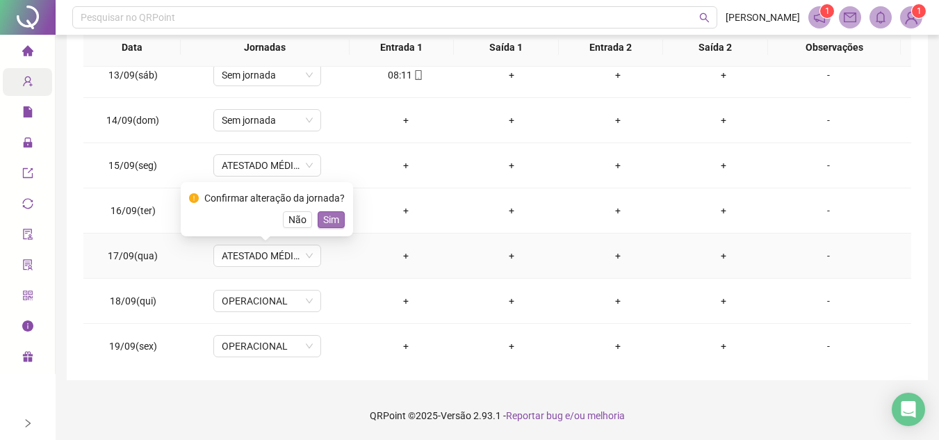
click at [323, 219] on span "Sim" at bounding box center [331, 219] width 16 height 15
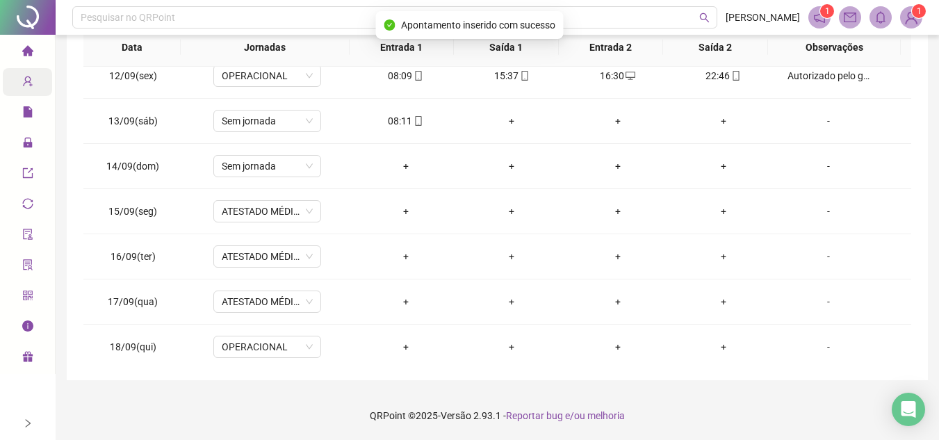
scroll to position [486, 0]
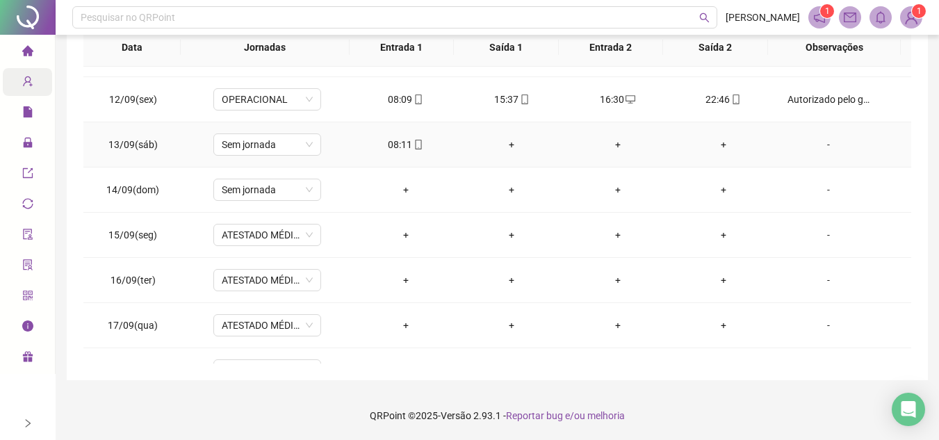
click at [505, 145] on div "+" at bounding box center [511, 144] width 83 height 15
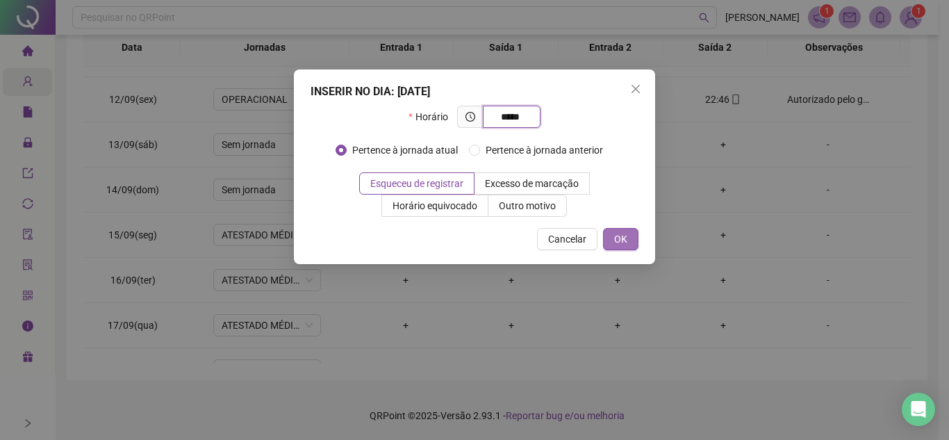
type input "*****"
click at [621, 238] on span "OK" at bounding box center [620, 238] width 13 height 15
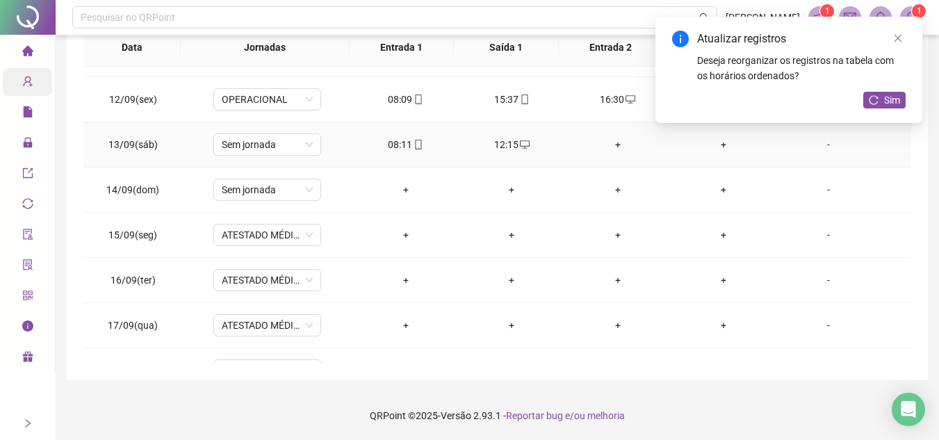
click at [817, 143] on div "-" at bounding box center [828, 144] width 82 height 15
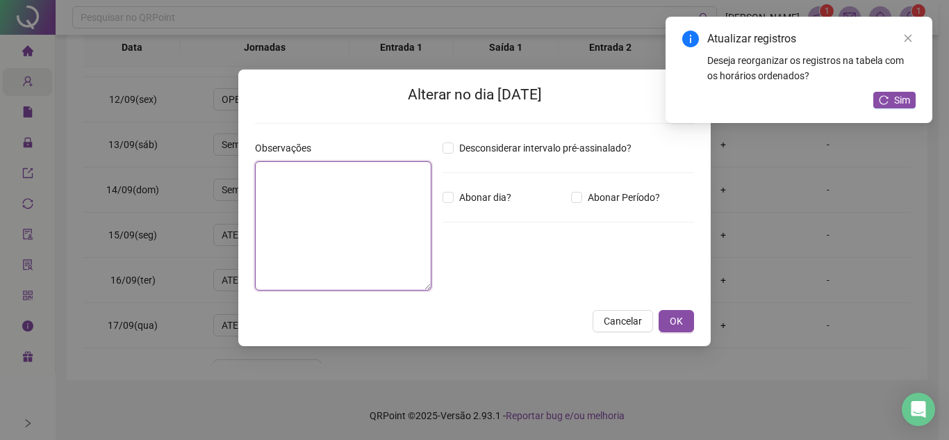
click at [293, 213] on textarea at bounding box center [343, 225] width 177 height 129
type textarea "**********"
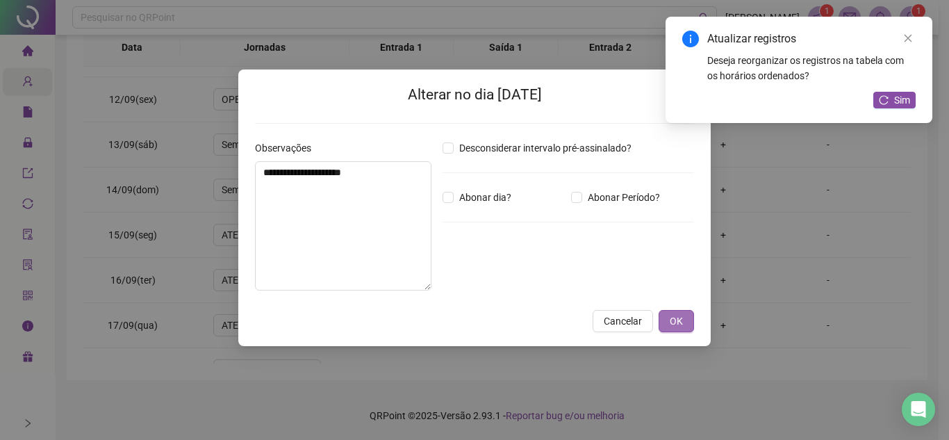
click at [671, 313] on span "OK" at bounding box center [676, 320] width 13 height 15
click at [683, 316] on button "OK" at bounding box center [676, 321] width 35 height 22
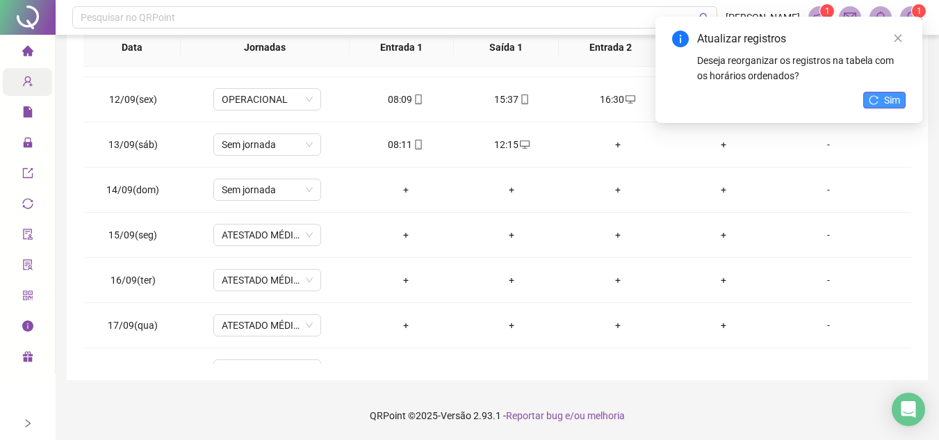
click at [886, 101] on span "Sim" at bounding box center [892, 99] width 16 height 15
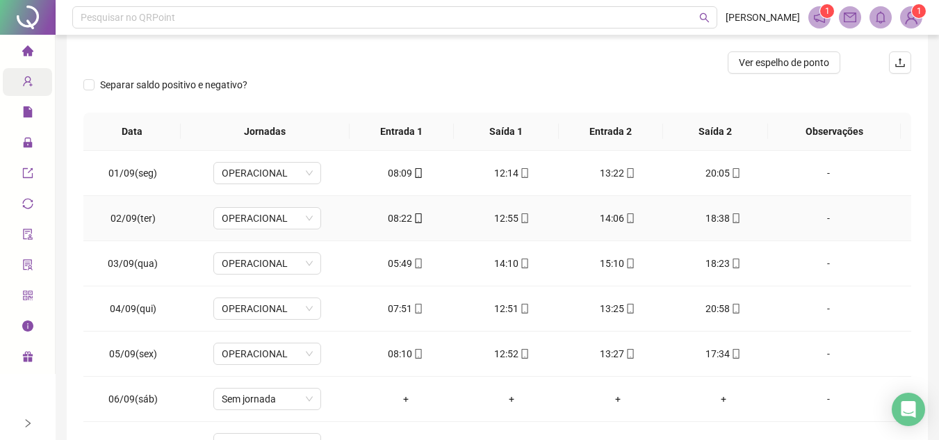
scroll to position [0, 0]
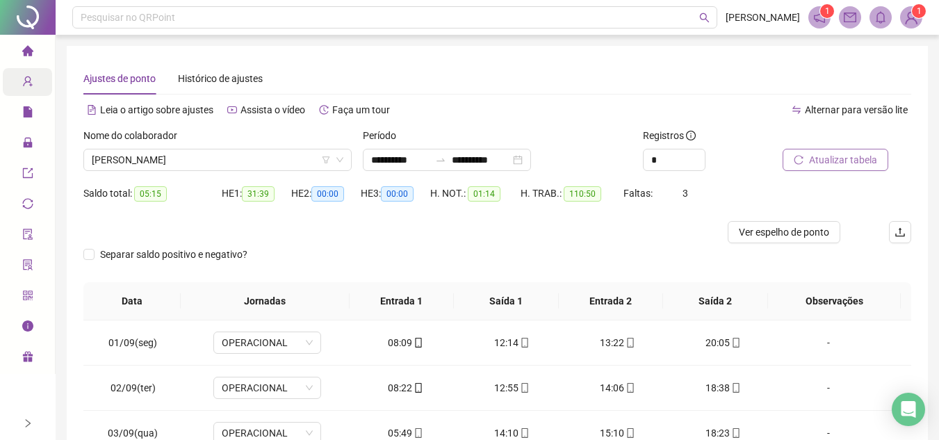
click at [19, 54] on li "Página inicial" at bounding box center [27, 52] width 49 height 28
